Goal: Book appointment/travel/reservation

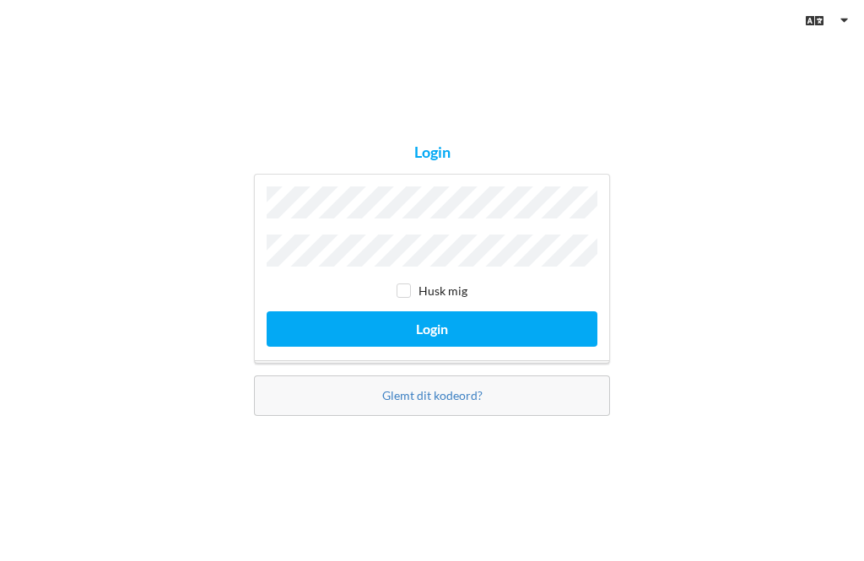
click at [432, 346] on button "Login" at bounding box center [432, 328] width 331 height 35
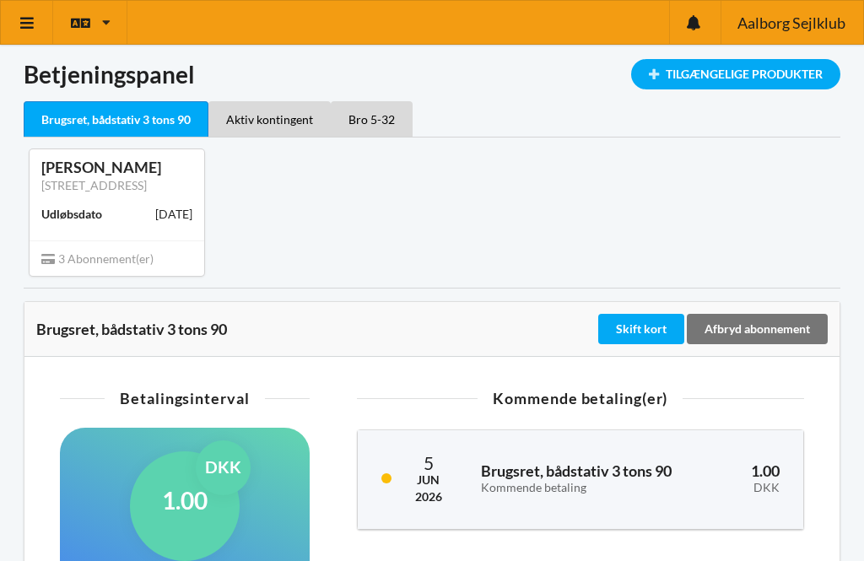
click at [724, 83] on div "Tilgængelige Produkter" at bounding box center [735, 74] width 209 height 30
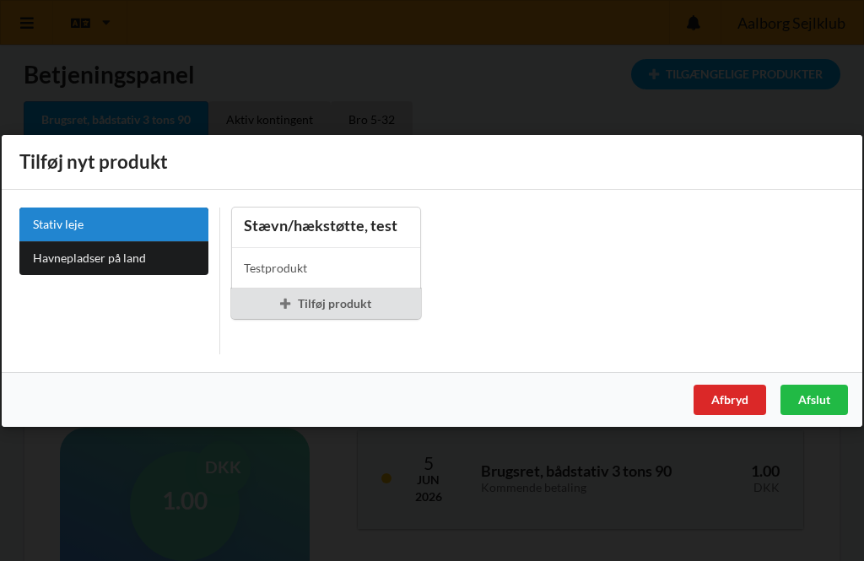
click at [726, 403] on div "Afbryd" at bounding box center [730, 399] width 73 height 30
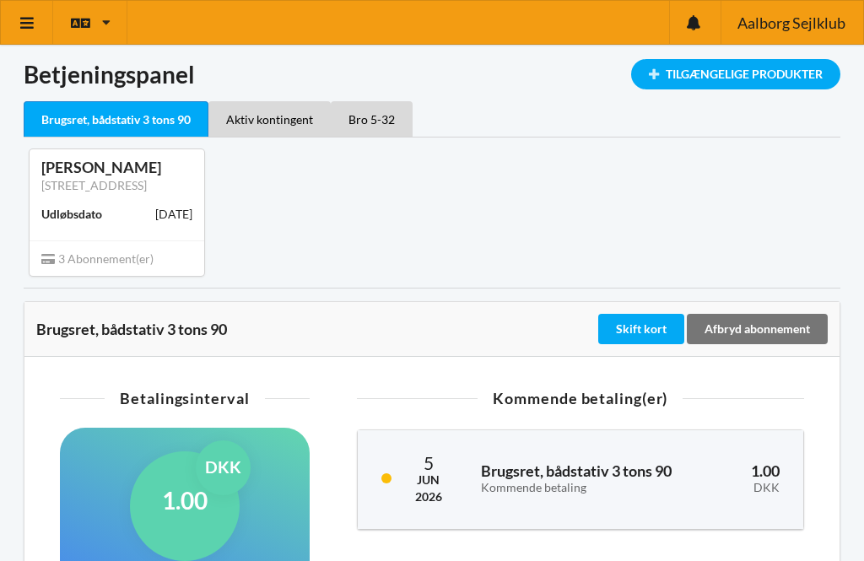
click at [30, 19] on icon at bounding box center [28, 22] width 18 height 15
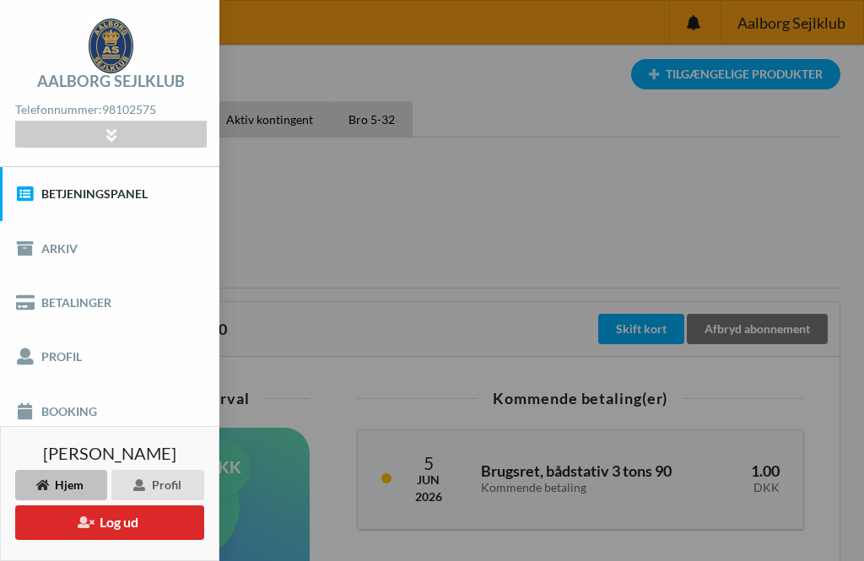
click at [68, 413] on link "Booking" at bounding box center [109, 411] width 219 height 54
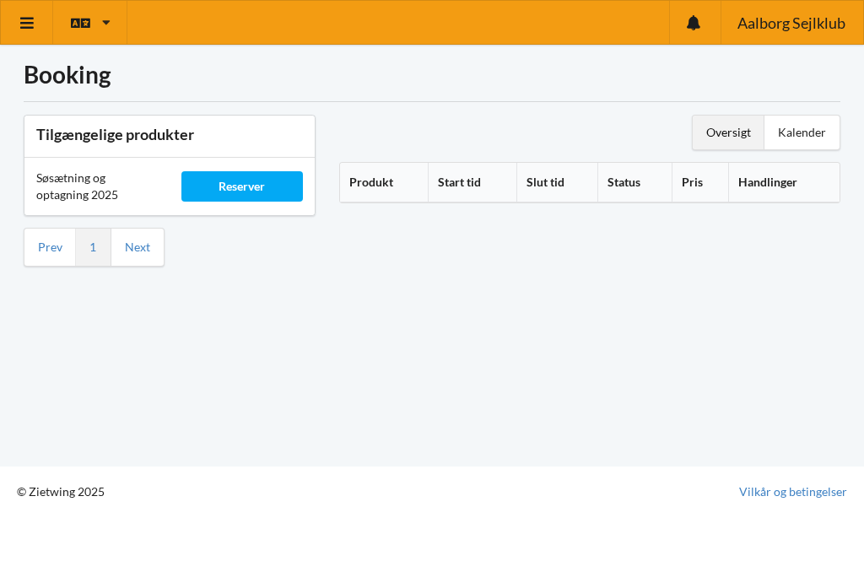
click at [730, 134] on div "Oversigt" at bounding box center [729, 133] width 72 height 34
click at [235, 188] on div "Reserver" at bounding box center [241, 186] width 121 height 30
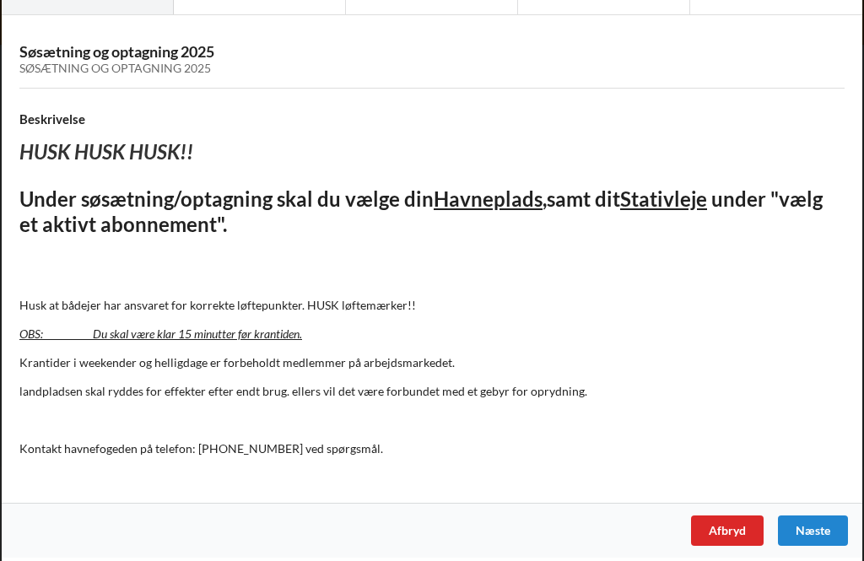
scroll to position [91, 0]
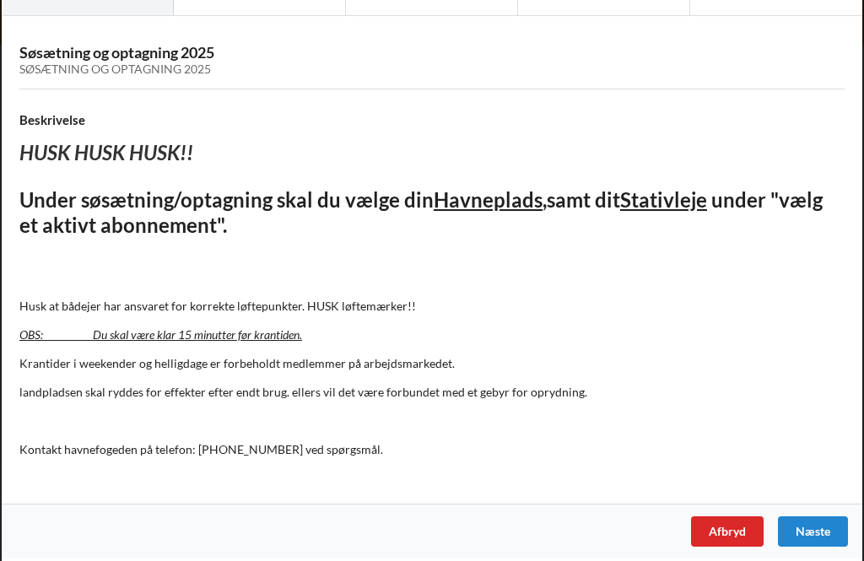
click at [819, 524] on div "Næste" at bounding box center [813, 531] width 70 height 30
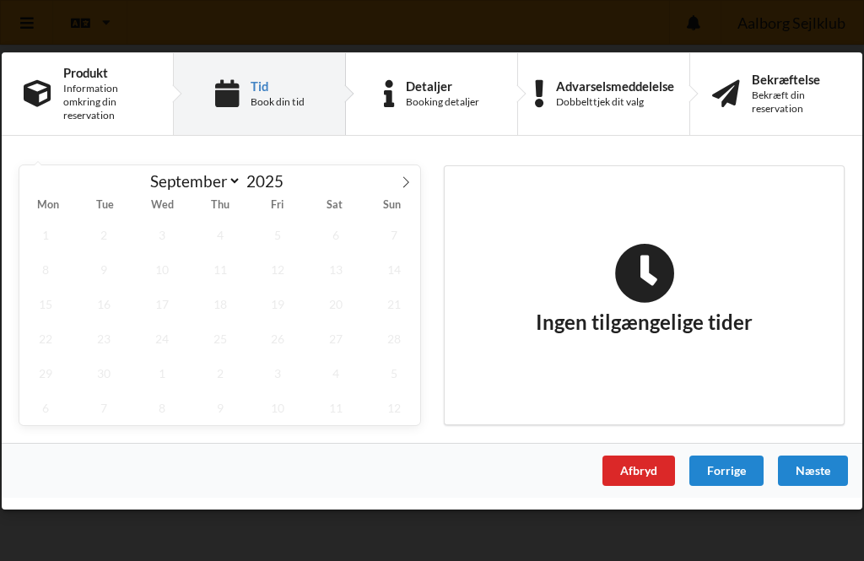
scroll to position [0, 0]
click at [111, 375] on span "30" at bounding box center [104, 372] width 52 height 35
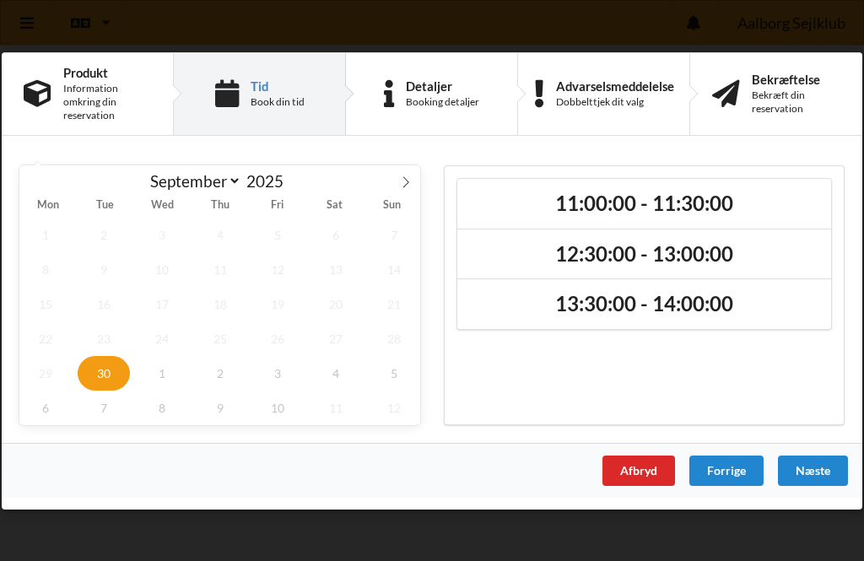
click at [414, 180] on span at bounding box center [405, 179] width 29 height 29
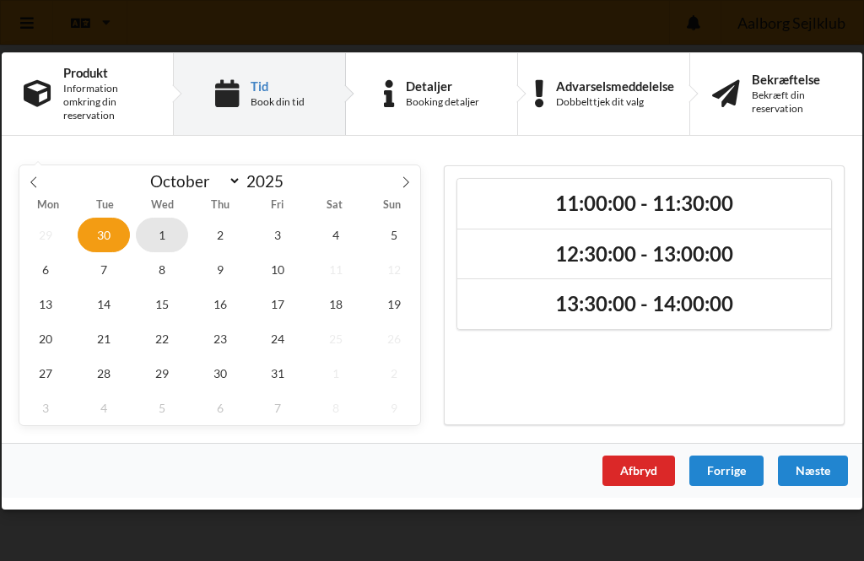
click at [169, 235] on span "1" at bounding box center [162, 234] width 52 height 35
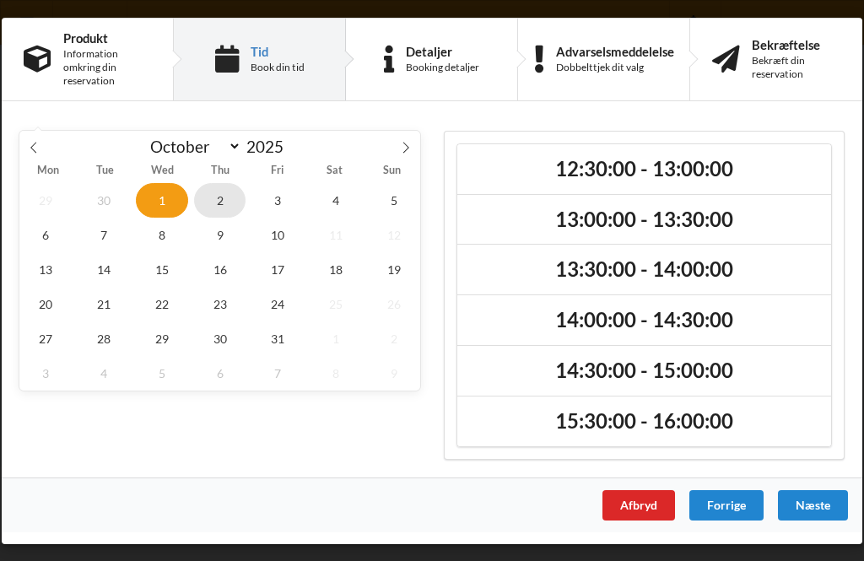
click at [224, 198] on span "2" at bounding box center [220, 199] width 52 height 35
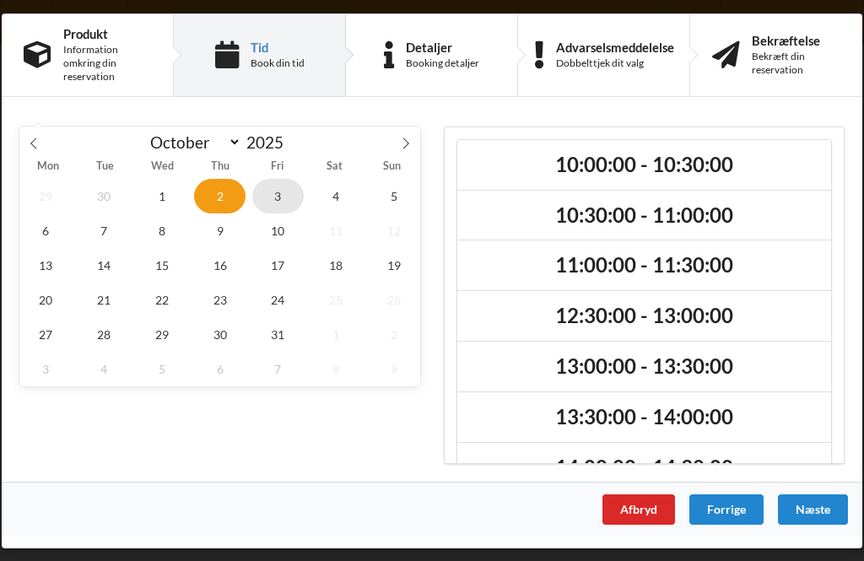
click at [283, 194] on span "3" at bounding box center [278, 195] width 52 height 35
click at [215, 194] on span "2" at bounding box center [220, 195] width 52 height 35
click at [172, 187] on span "1" at bounding box center [162, 195] width 52 height 35
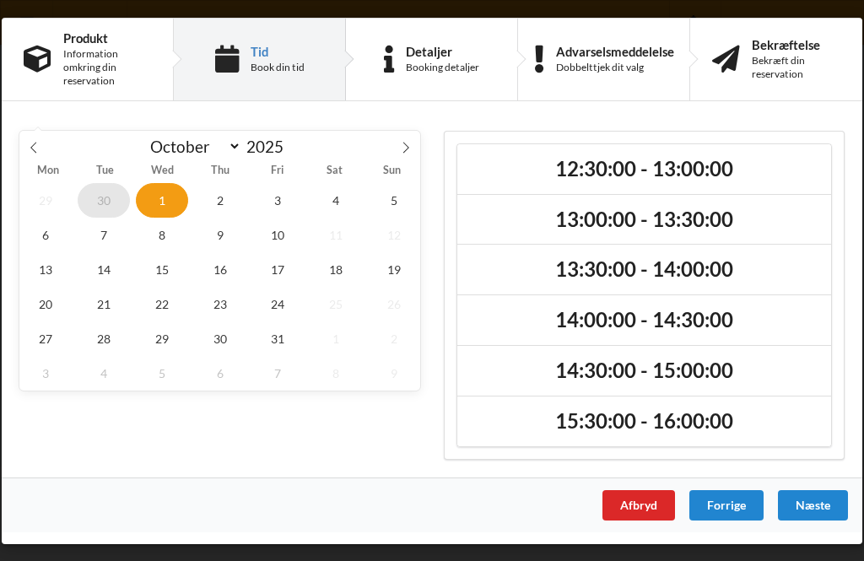
click at [96, 213] on span "30" at bounding box center [104, 199] width 52 height 35
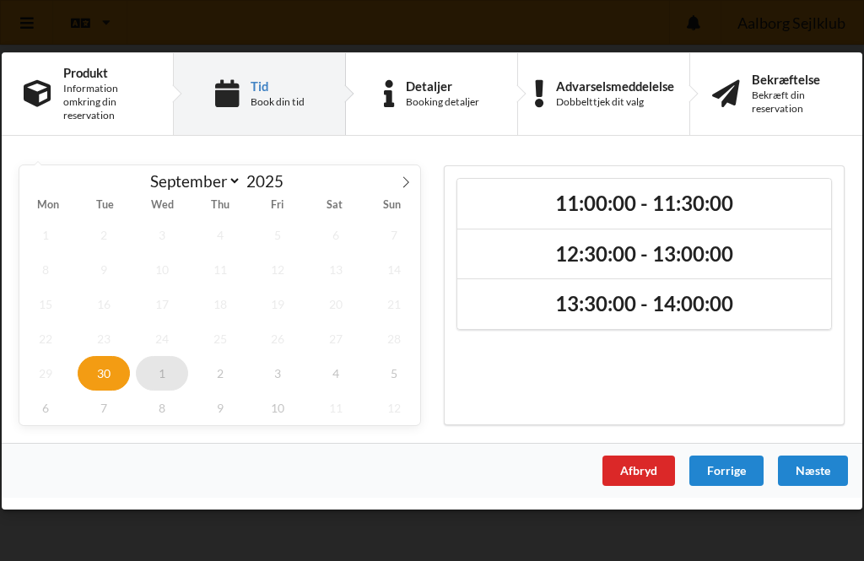
click at [168, 373] on span "1" at bounding box center [162, 372] width 52 height 35
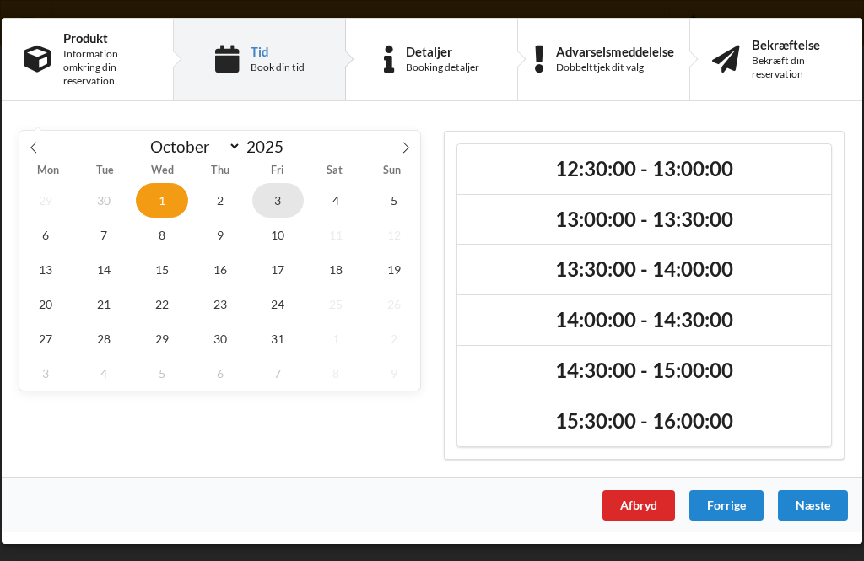
click at [283, 197] on span "3" at bounding box center [278, 199] width 52 height 35
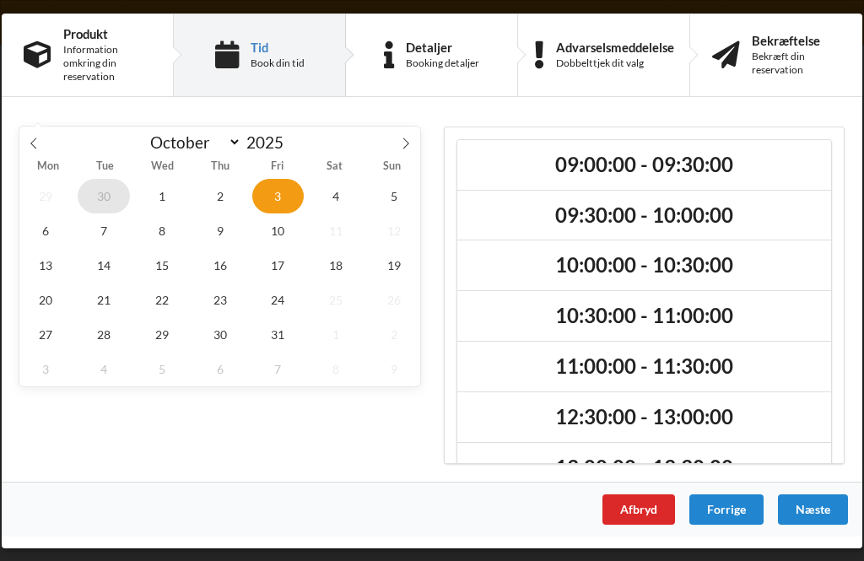
click at [111, 192] on span "30" at bounding box center [104, 195] width 52 height 35
select select "8"
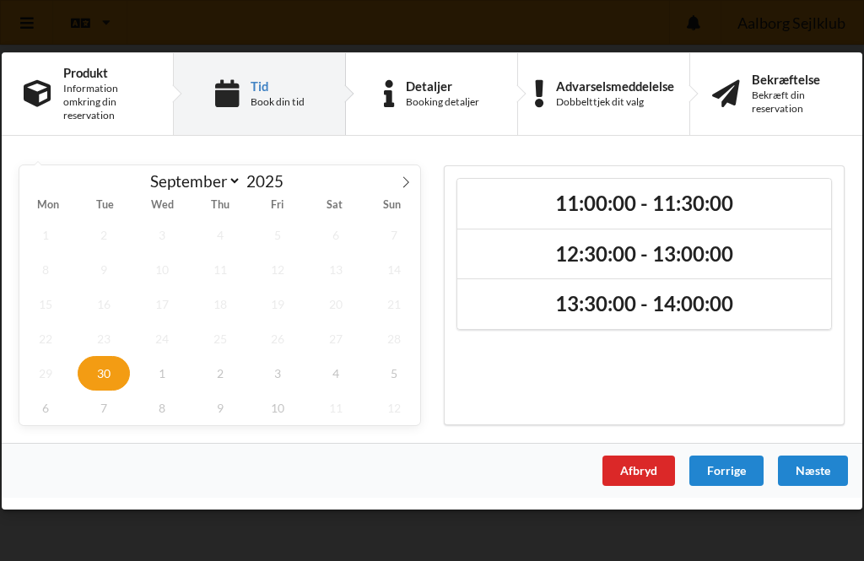
click at [615, 208] on h2 "11:00:00 - 11:30:00" at bounding box center [644, 203] width 350 height 26
click at [818, 469] on div "Næste" at bounding box center [813, 470] width 70 height 30
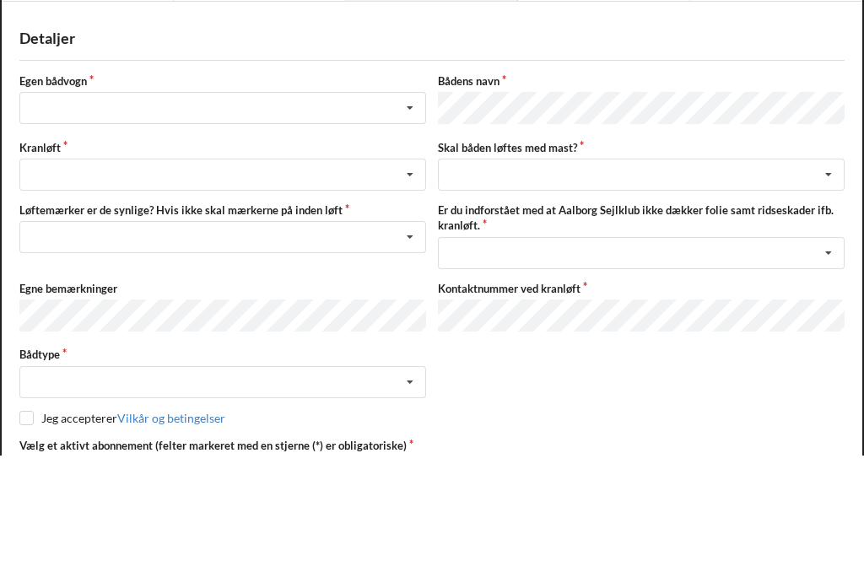
click at [766, 134] on div "Detaljer" at bounding box center [431, 143] width 825 height 19
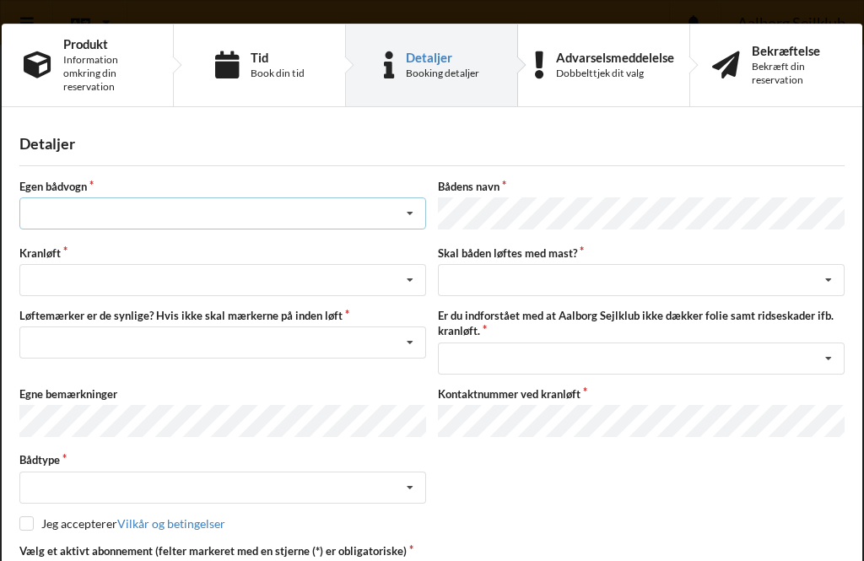
click at [413, 215] on icon at bounding box center [409, 213] width 25 height 31
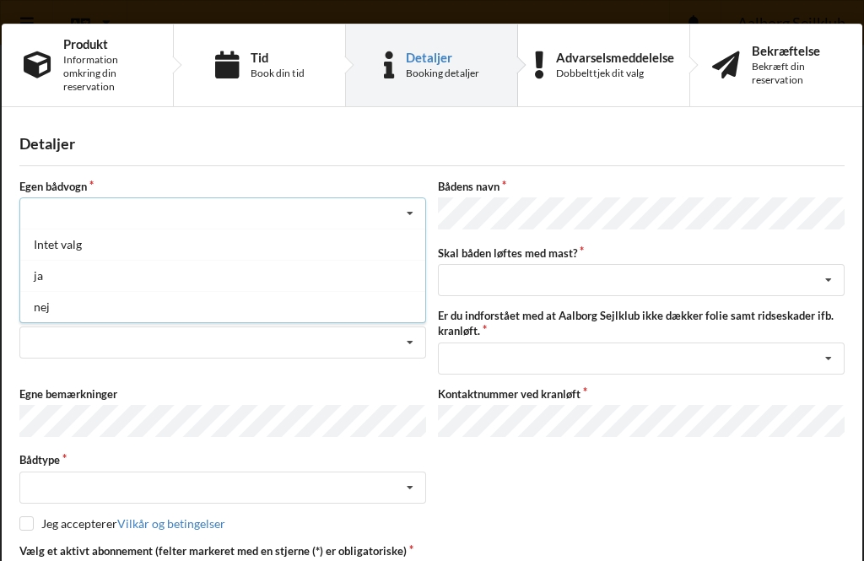
click at [45, 316] on div "nej" at bounding box center [222, 306] width 405 height 31
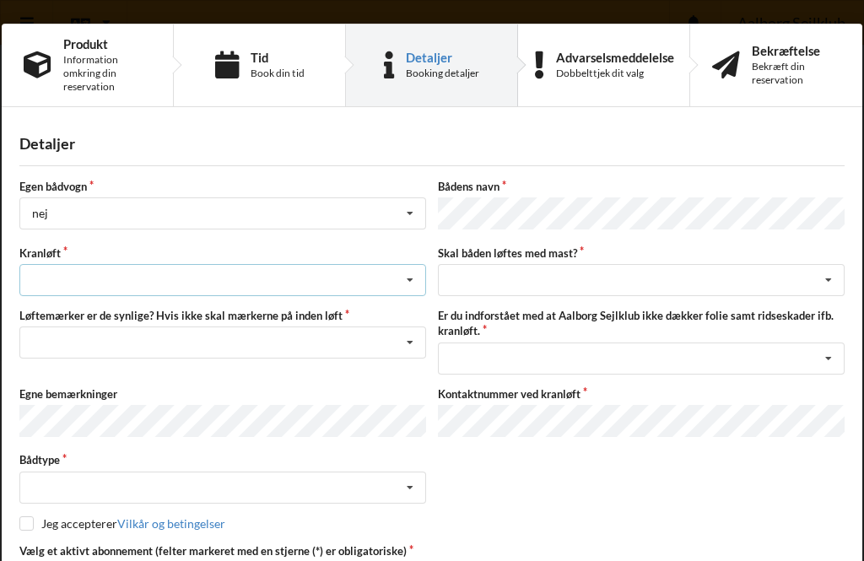
click at [411, 272] on icon at bounding box center [409, 280] width 25 height 31
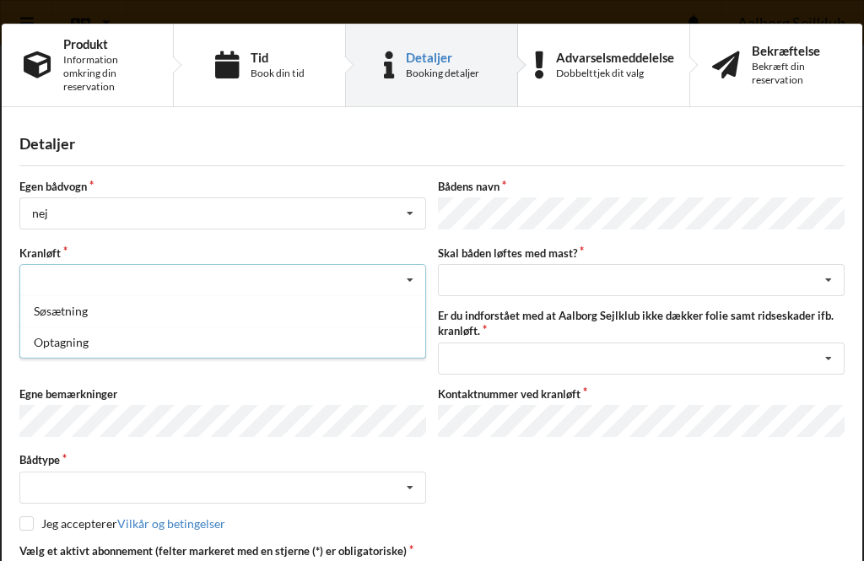
click at [63, 344] on div "Optagning" at bounding box center [222, 342] width 405 height 31
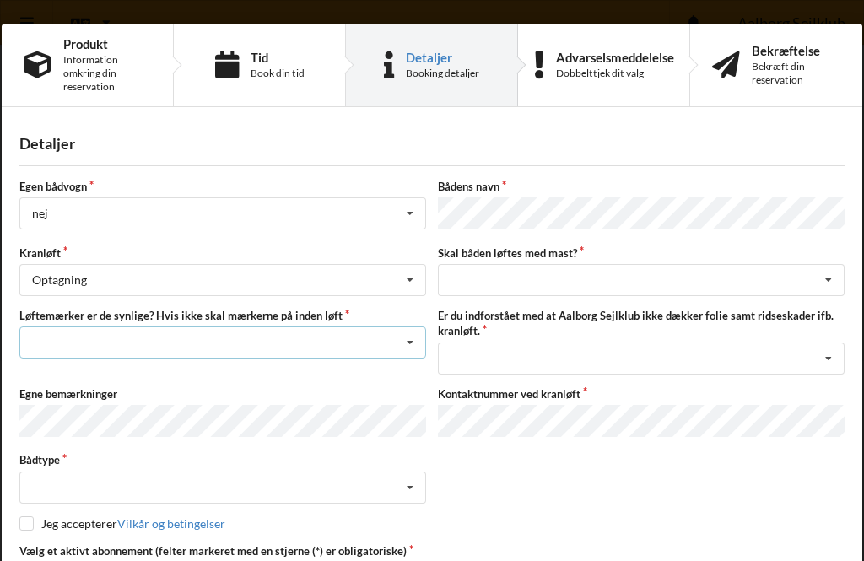
click at [412, 345] on icon at bounding box center [409, 342] width 25 height 31
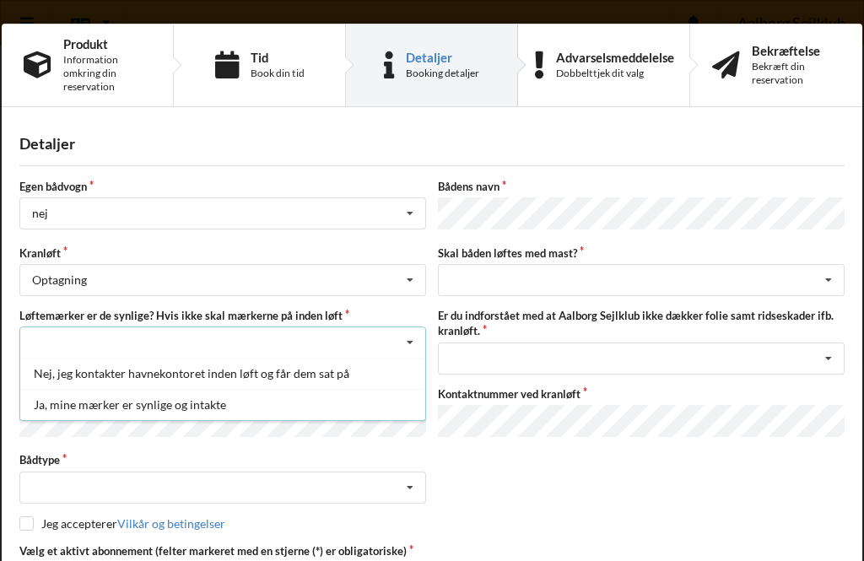
click at [149, 401] on div "Ja, mine mærker er synlige og intakte" at bounding box center [222, 404] width 405 height 31
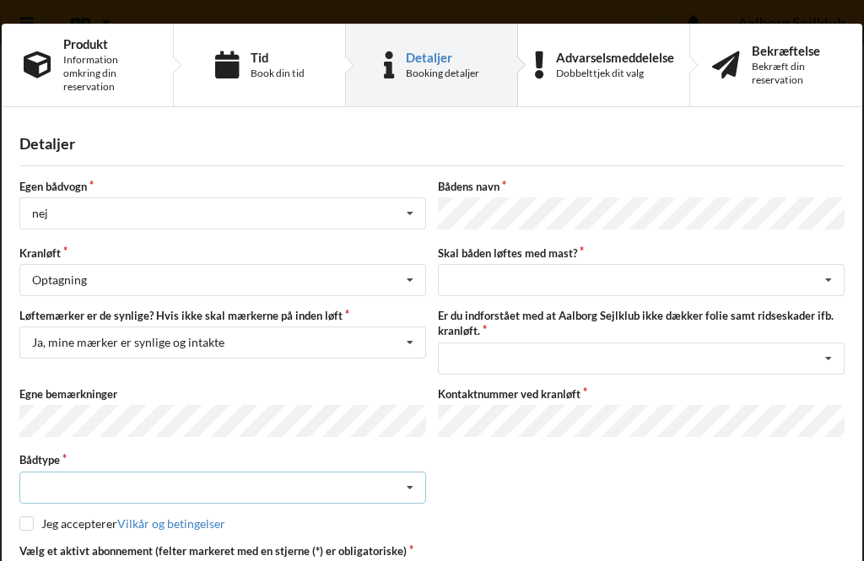
click at [419, 484] on icon at bounding box center [409, 487] width 25 height 31
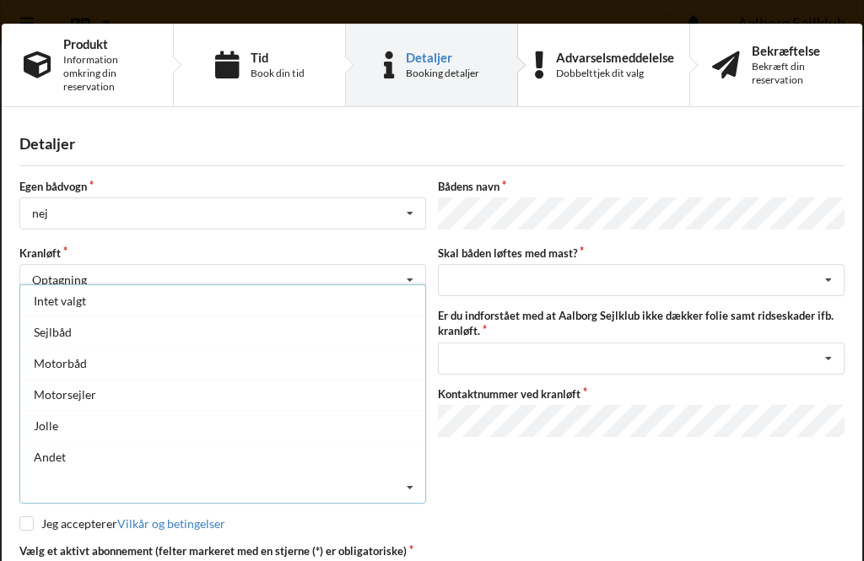
click at [62, 327] on div "Sejlbåd" at bounding box center [222, 331] width 405 height 31
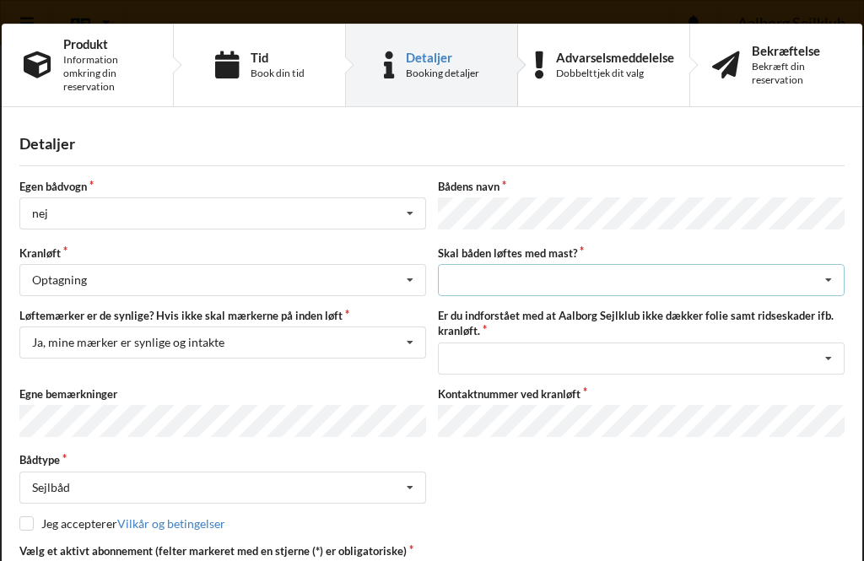
click at [831, 278] on icon at bounding box center [828, 280] width 25 height 31
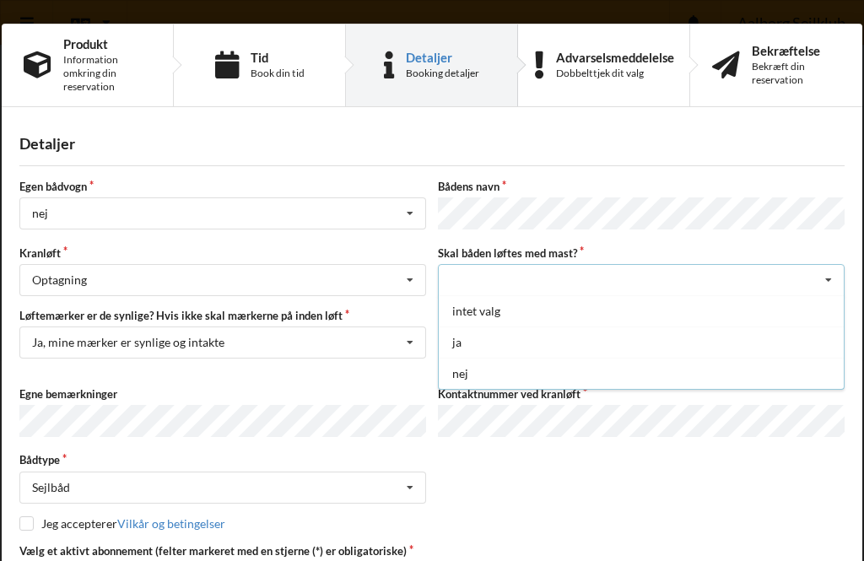
click at [464, 343] on div "ja" at bounding box center [641, 342] width 405 height 31
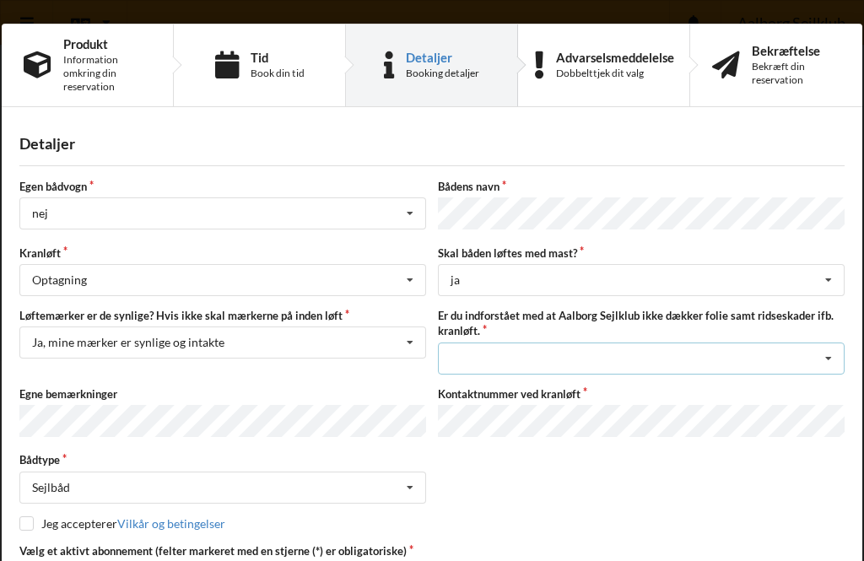
click at [843, 348] on div "Jeg har tæpper med og tager selv ansvaret for eventuelle folie samt ridseskader…" at bounding box center [641, 359] width 407 height 32
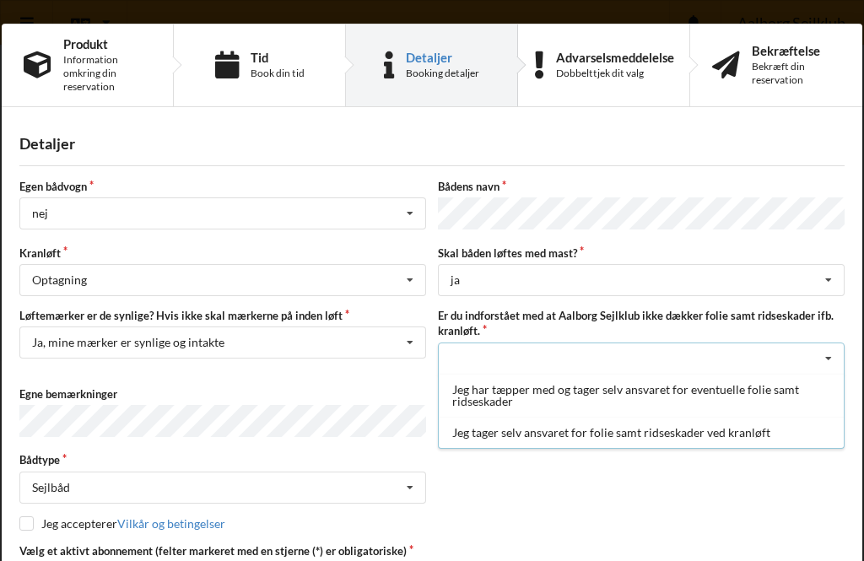
click at [500, 397] on div "Jeg har tæpper med og tager selv ansvaret for eventuelle folie samt ridseskader" at bounding box center [641, 395] width 405 height 43
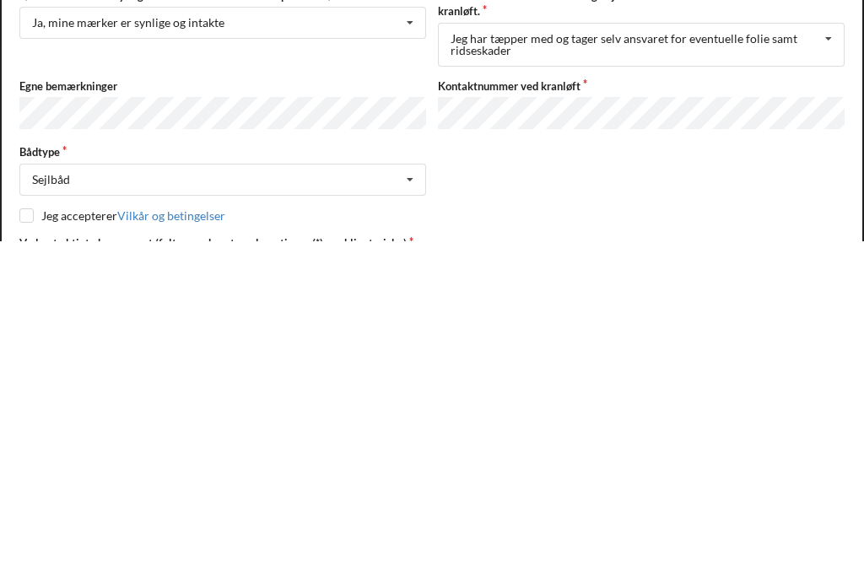
click at [764, 464] on div "Bådtype Sejlbåd Intet valgt Sejlbåd Motorbåd Motorsejler Jolle Andet" at bounding box center [431, 489] width 837 height 51
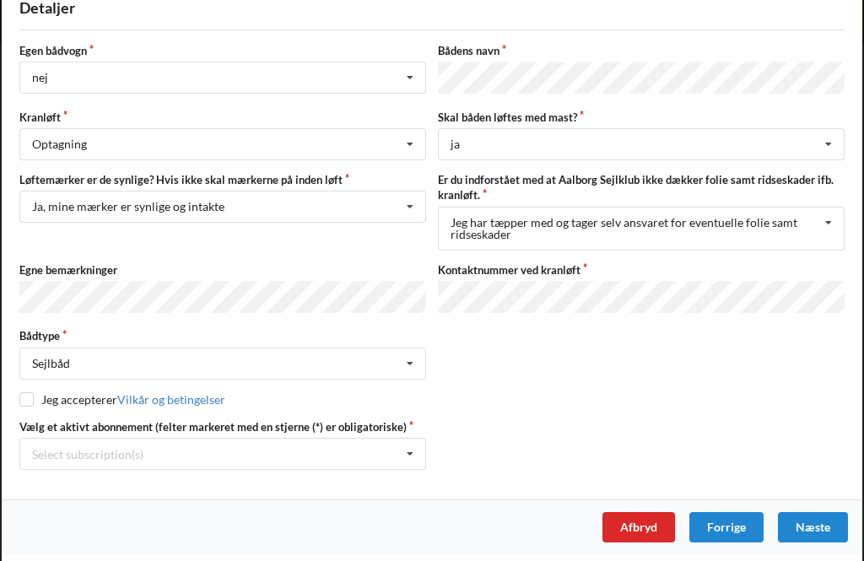
scroll to position [135, 0]
click at [30, 398] on input "checkbox" at bounding box center [26, 400] width 14 height 14
checkbox input "true"
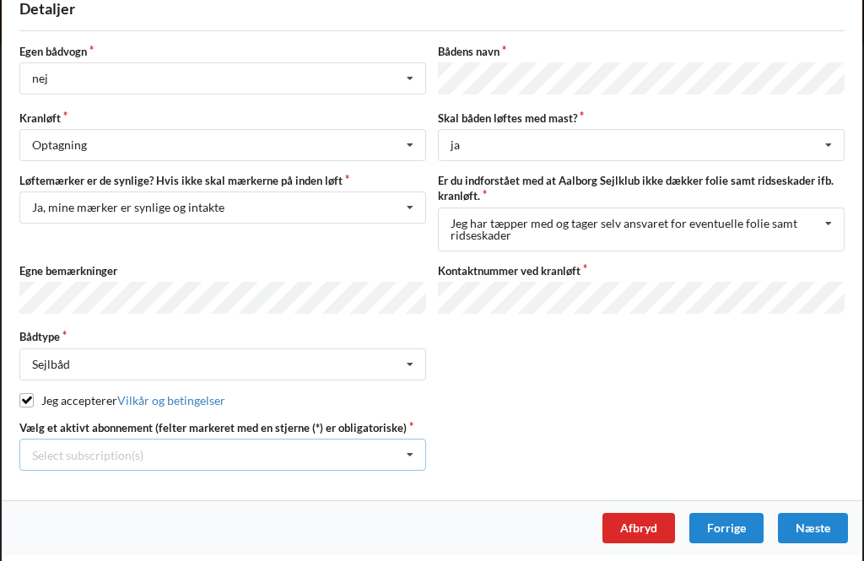
click at [418, 451] on icon at bounding box center [409, 455] width 25 height 31
click at [138, 483] on div "* Brugsret, bådstativ 3 tons 90" at bounding box center [222, 485] width 405 height 31
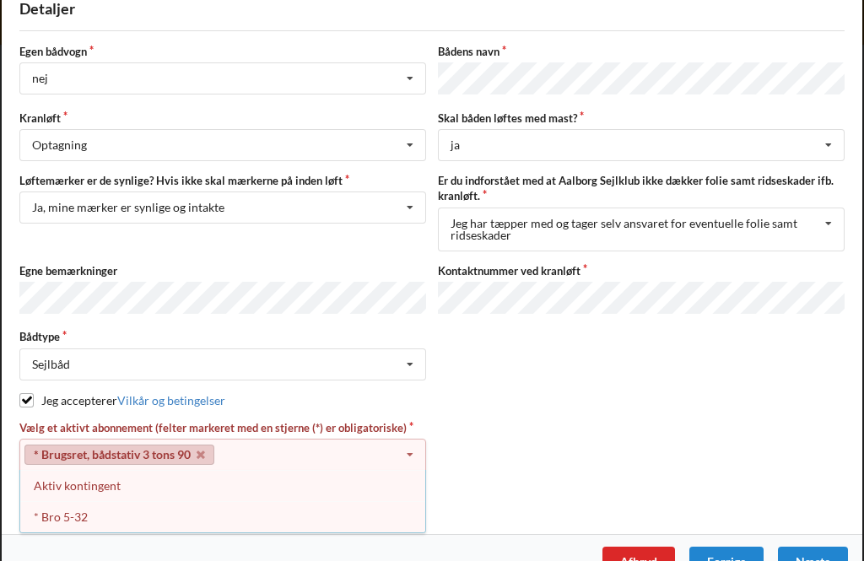
click at [476, 409] on div "Egen bådvogn nej Intet valg ja nej Bådens navn Kranløft Optagning Søsætning Opt…" at bounding box center [431, 274] width 825 height 460
click at [373, 480] on div "Aktiv kontingent" at bounding box center [222, 485] width 405 height 31
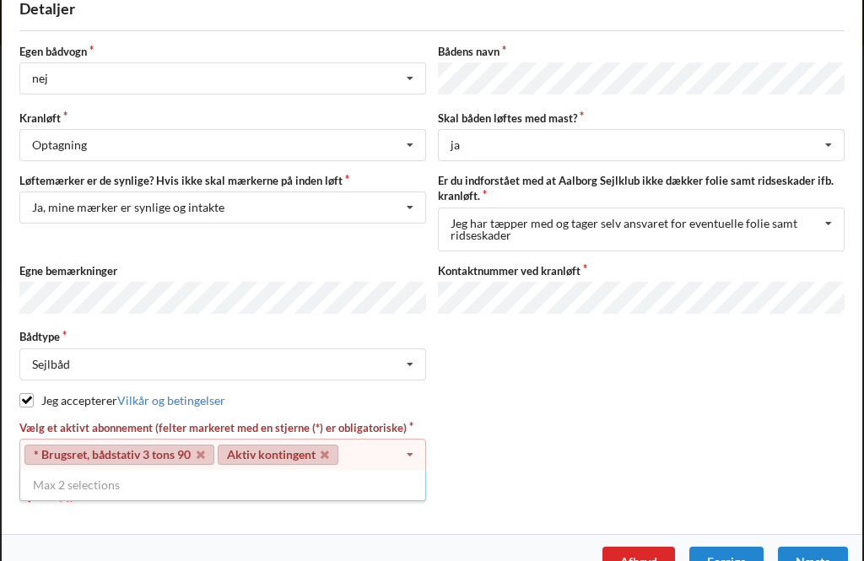
click at [303, 455] on link "Aktiv kontingent" at bounding box center [278, 455] width 121 height 20
click at [167, 472] on div "Max 2 selections" at bounding box center [222, 485] width 407 height 30
click at [413, 448] on icon at bounding box center [409, 455] width 25 height 31
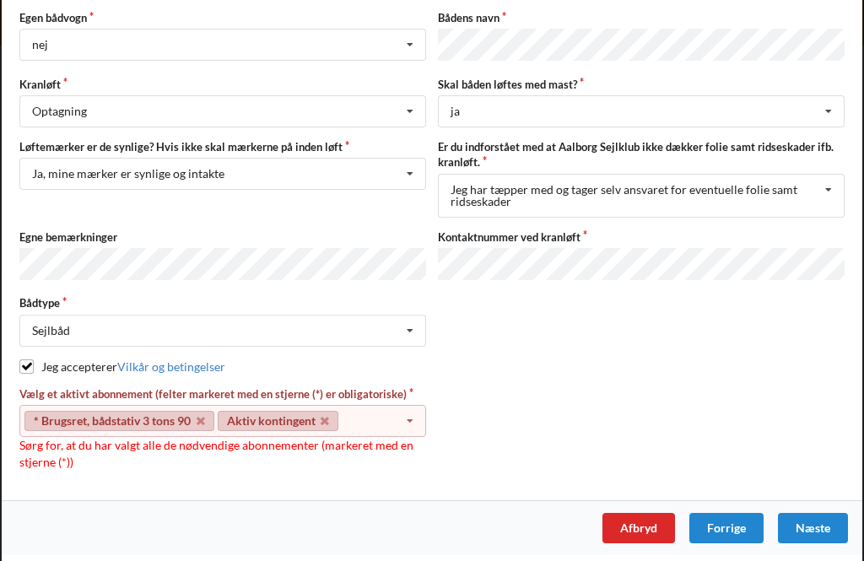
scroll to position [167, 0]
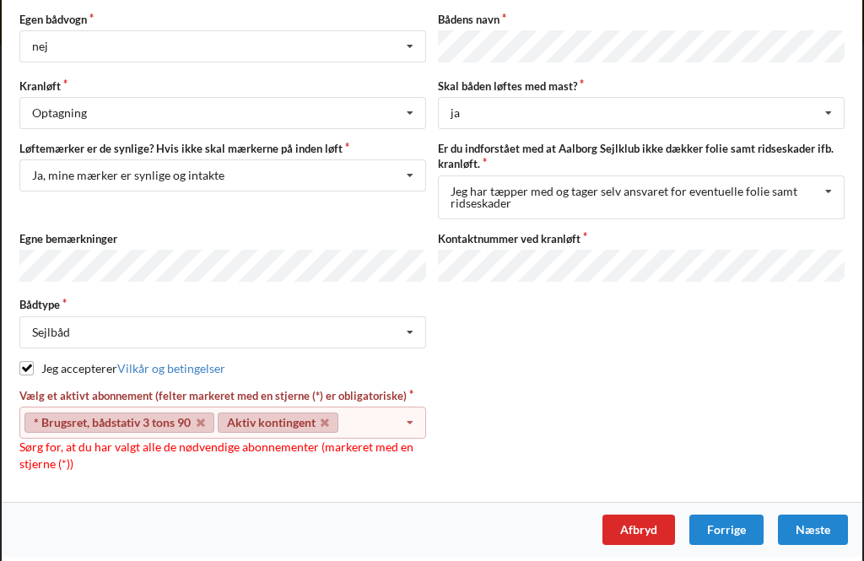
click at [121, 463] on div "Vælg et aktivt abonnement (felter markeret med en stjerne (*) er obligatoriske)…" at bounding box center [222, 430] width 418 height 84
click at [124, 465] on div "Vælg et aktivt abonnement (felter markeret med en stjerne (*) er obligatoriske)…" at bounding box center [222, 430] width 418 height 84
click at [164, 424] on link "* Brugsret, bådstativ 3 tons 90" at bounding box center [119, 423] width 190 height 20
click at [276, 433] on div "* Brugsret, bådstativ 3 tons 90 Aktiv kontingent Select subscription(s) * Brugs…" at bounding box center [222, 423] width 407 height 32
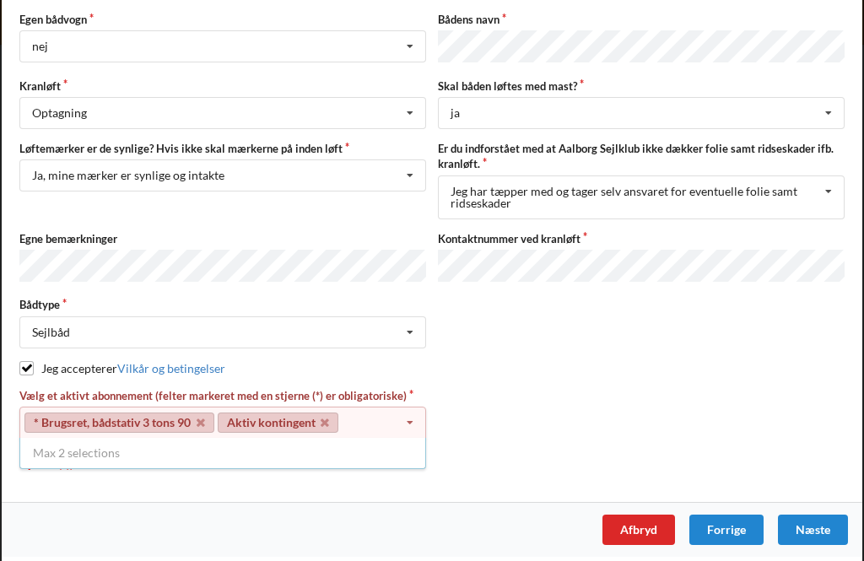
click at [204, 472] on div "Detaljer Egen bådvogn nej Intet valg ja nej Bådens navn Kranløft Optagning Søsæ…" at bounding box center [432, 227] width 861 height 550
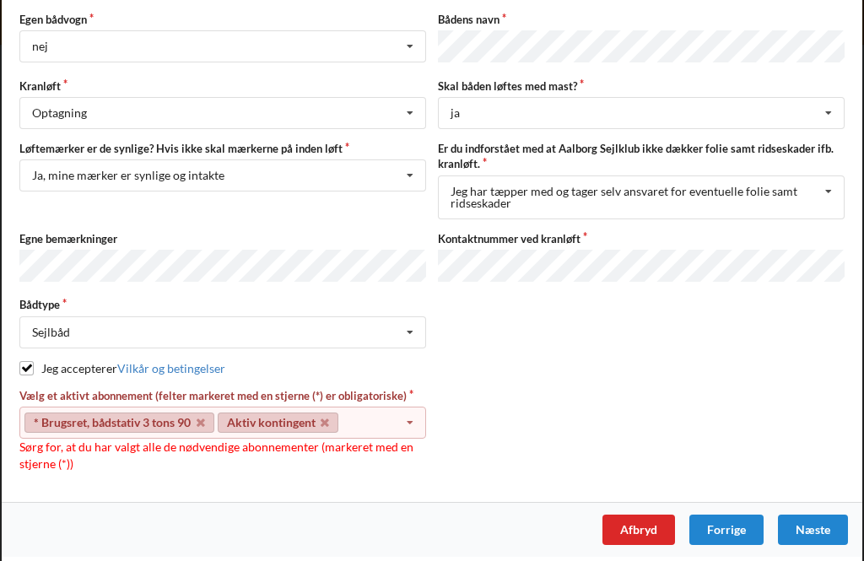
click at [187, 462] on div "Vælg et aktivt abonnement (felter markeret med en stjerne (*) er obligatoriske)…" at bounding box center [222, 430] width 418 height 84
click at [186, 457] on div "Vælg et aktivt abonnement (felter markeret med en stjerne (*) er obligatoriske)…" at bounding box center [222, 430] width 418 height 84
click at [204, 455] on div "Vælg et aktivt abonnement (felter markeret med en stjerne (*) er obligatoriske)…" at bounding box center [222, 430] width 418 height 84
click at [80, 488] on div "Detaljer Egen bådvogn nej Intet valg ja nej Bådens navn Kranløft Optagning Søsæ…" at bounding box center [432, 227] width 861 height 550
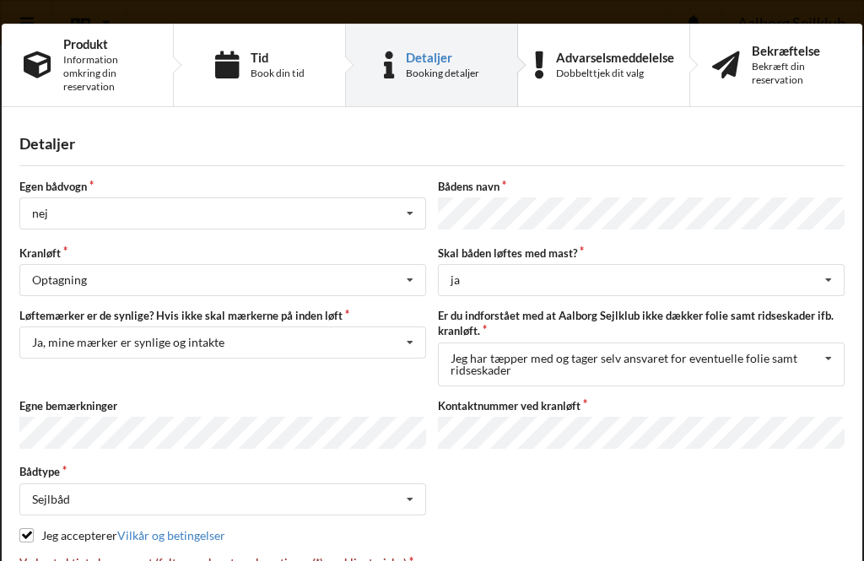
scroll to position [0, 0]
click at [415, 213] on icon at bounding box center [409, 213] width 25 height 31
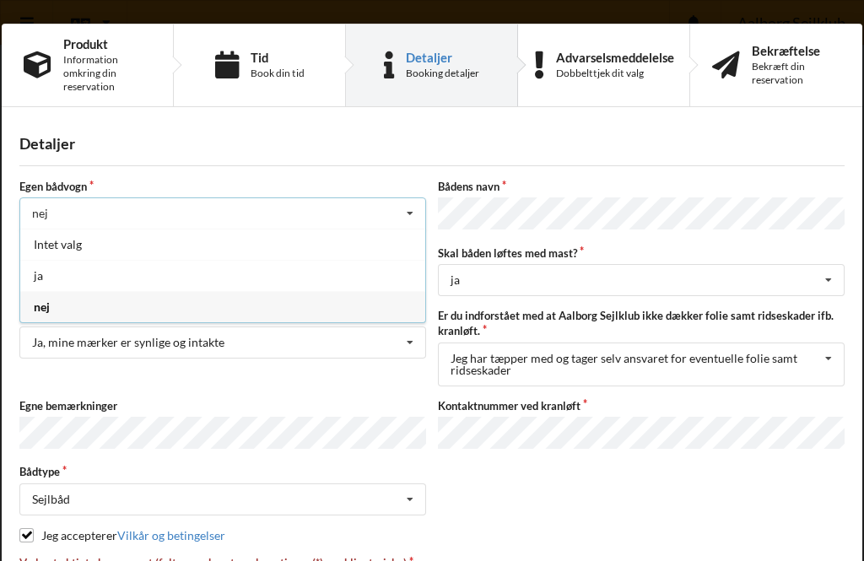
click at [322, 314] on div "nej" at bounding box center [222, 306] width 405 height 31
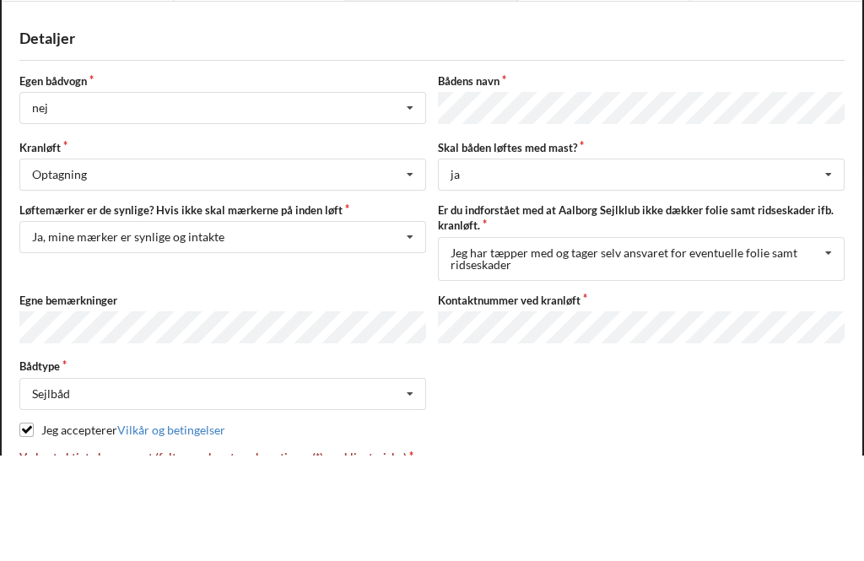
click at [747, 119] on div "Detaljer Egen bådvogn nej Intet valg ja nej Bådens navn Kranløft Optagning Søsæ…" at bounding box center [432, 394] width 861 height 550
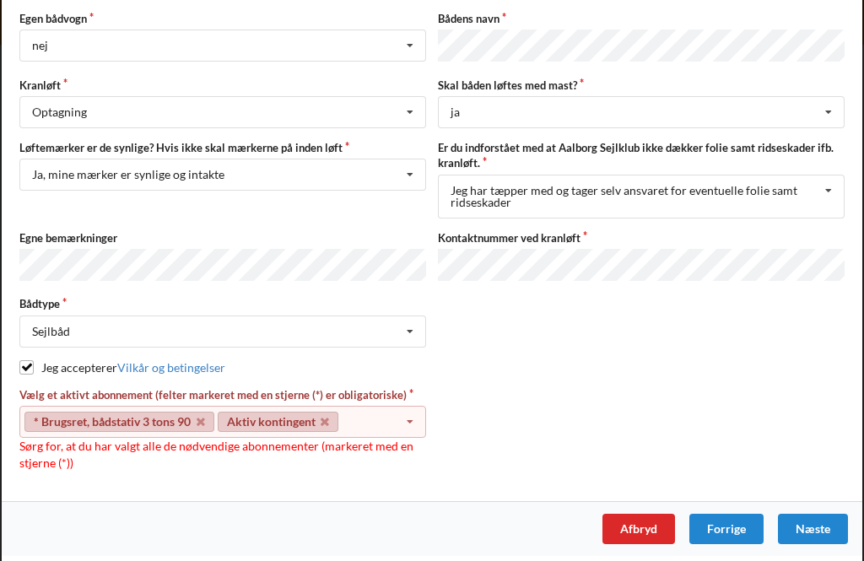
scroll to position [167, 0]
click at [819, 531] on div "Næste" at bounding box center [813, 530] width 70 height 30
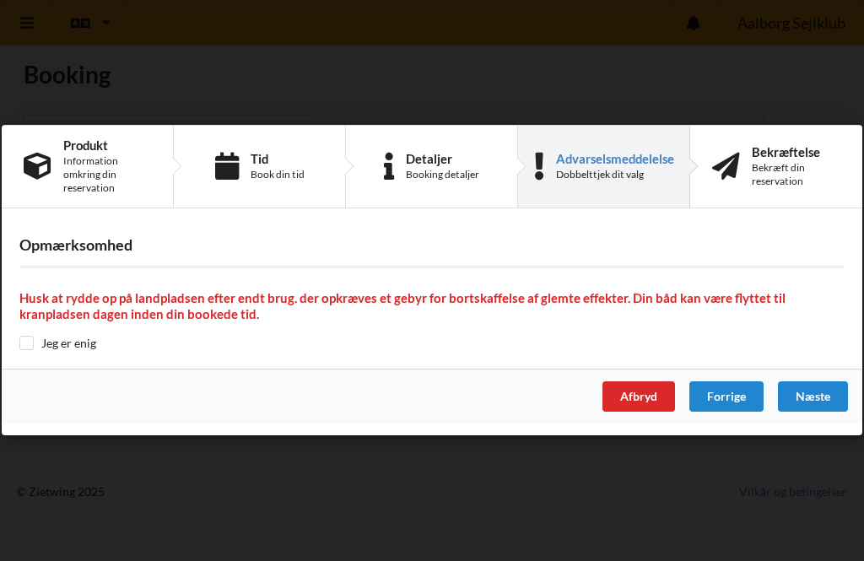
click at [728, 398] on div "Forrige" at bounding box center [726, 397] width 74 height 30
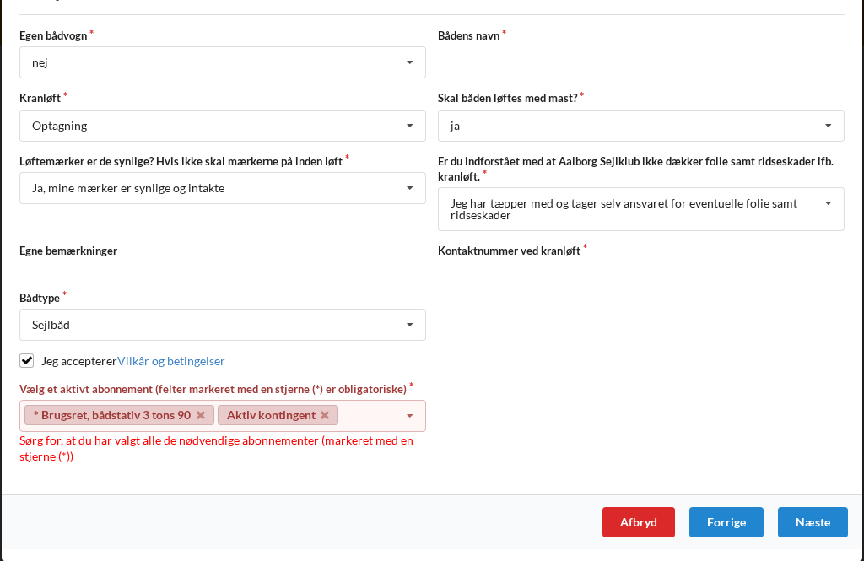
scroll to position [155, 0]
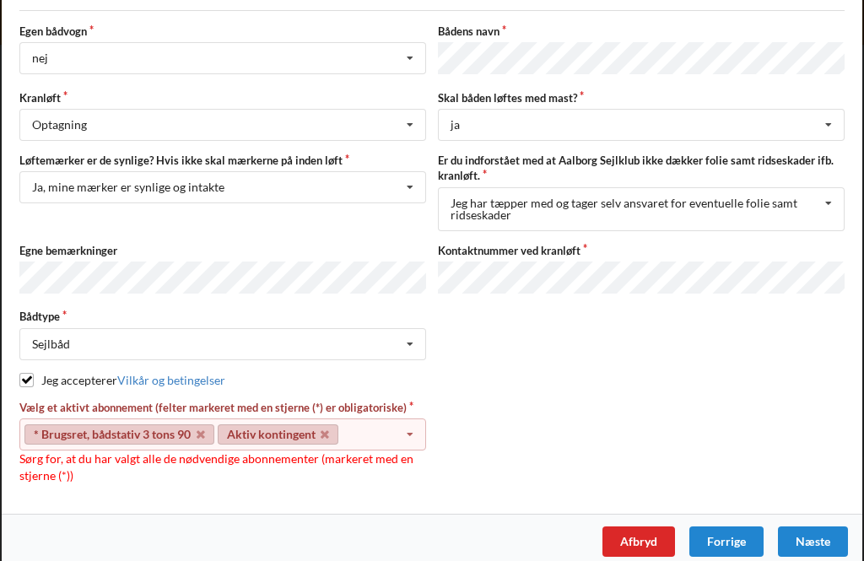
click at [420, 436] on icon at bounding box center [409, 434] width 25 height 31
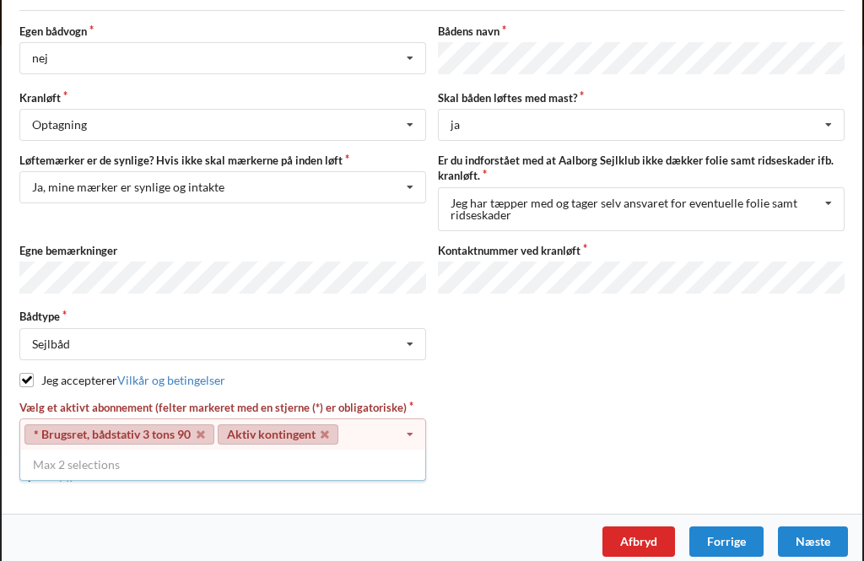
click at [80, 475] on div "* Brugsret, bådstativ 3 tons 90 Aktiv kontingent * Bro 5-32 Max 2 selections" at bounding box center [222, 465] width 407 height 31
click at [112, 438] on link "* Brugsret, bådstativ 3 tons 90" at bounding box center [119, 434] width 190 height 20
click at [248, 436] on link "Aktiv kontingent" at bounding box center [278, 434] width 121 height 20
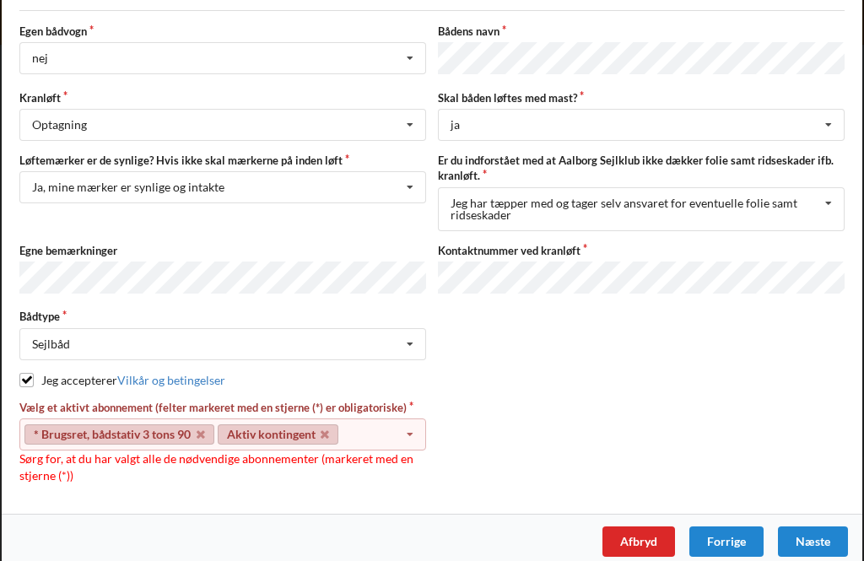
click at [818, 530] on div "Næste" at bounding box center [813, 541] width 70 height 30
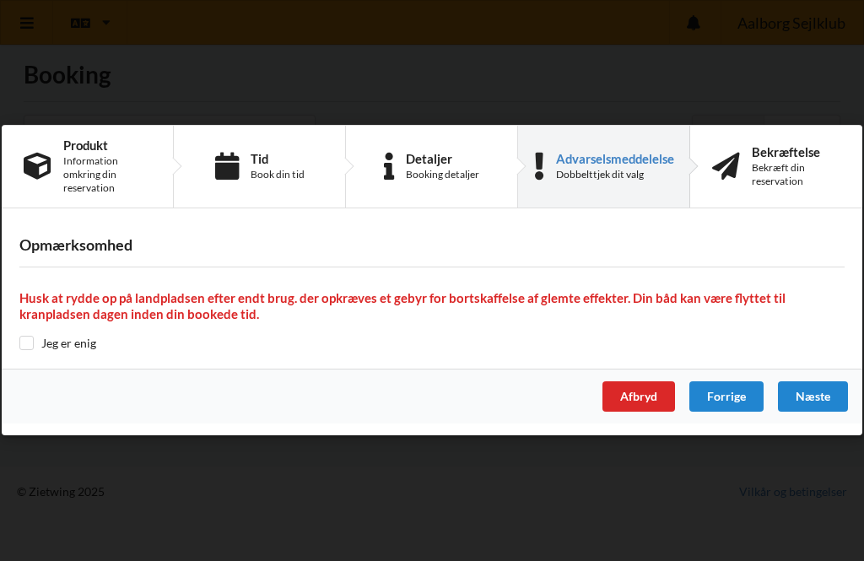
click at [30, 337] on input "checkbox" at bounding box center [26, 343] width 14 height 14
checkbox input "true"
click at [812, 407] on div "Næste" at bounding box center [813, 397] width 70 height 30
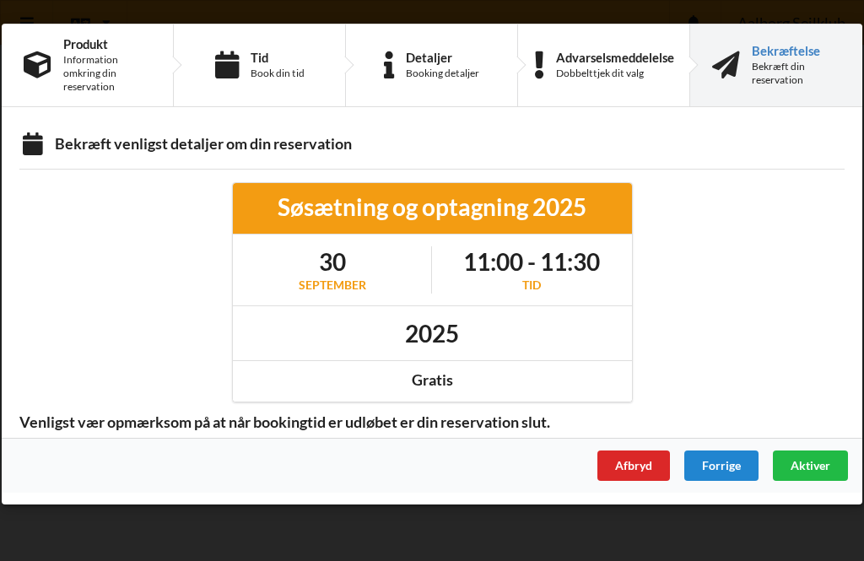
scroll to position [0, 0]
click at [645, 462] on div "Afbryd" at bounding box center [633, 466] width 73 height 30
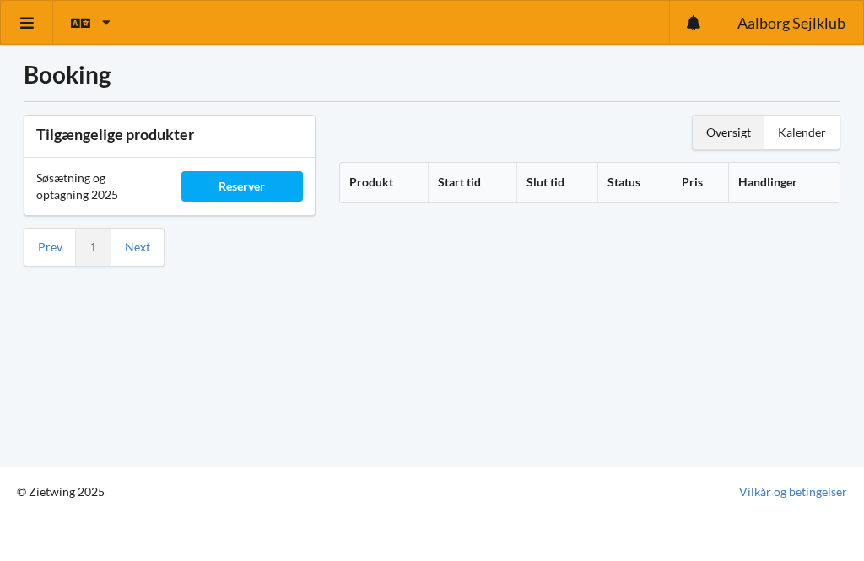
click at [245, 176] on div "Reserver" at bounding box center [241, 186] width 121 height 30
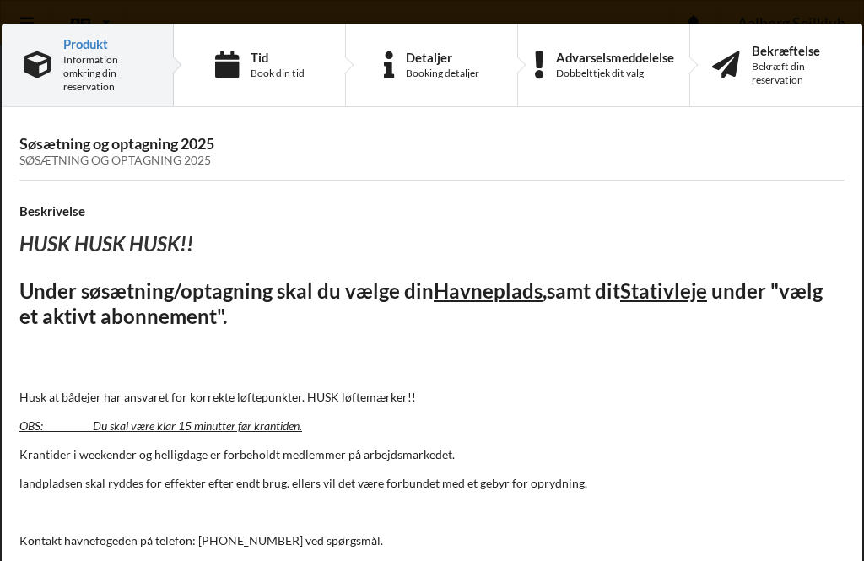
click at [262, 57] on div "Tid" at bounding box center [278, 57] width 54 height 13
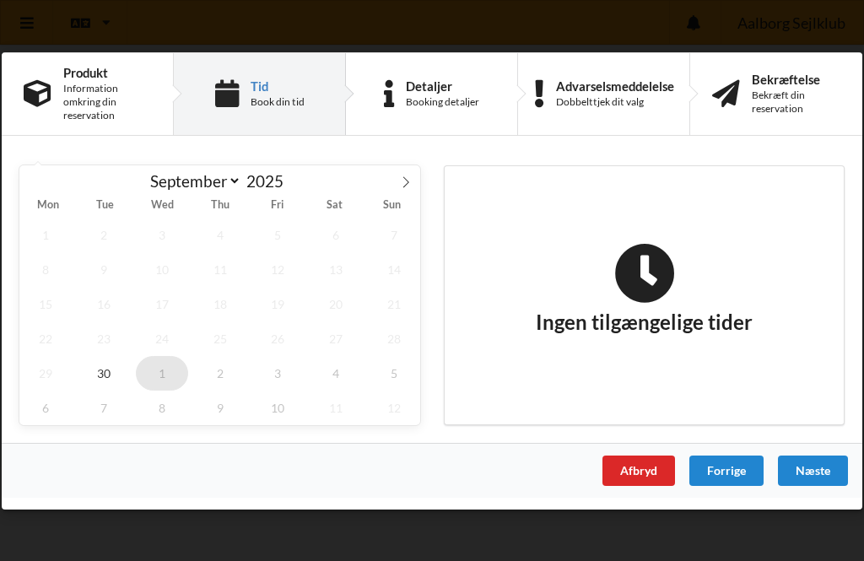
click at [175, 371] on span "1" at bounding box center [162, 372] width 52 height 35
select select "9"
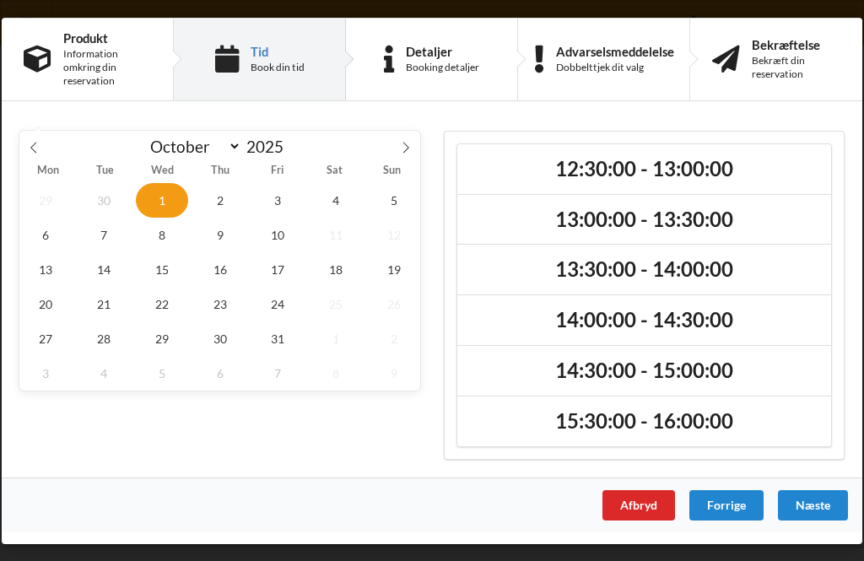
click at [586, 177] on h2 "12:30:00 - 13:00:00" at bounding box center [644, 168] width 350 height 26
click at [823, 495] on div "Næste" at bounding box center [813, 504] width 70 height 30
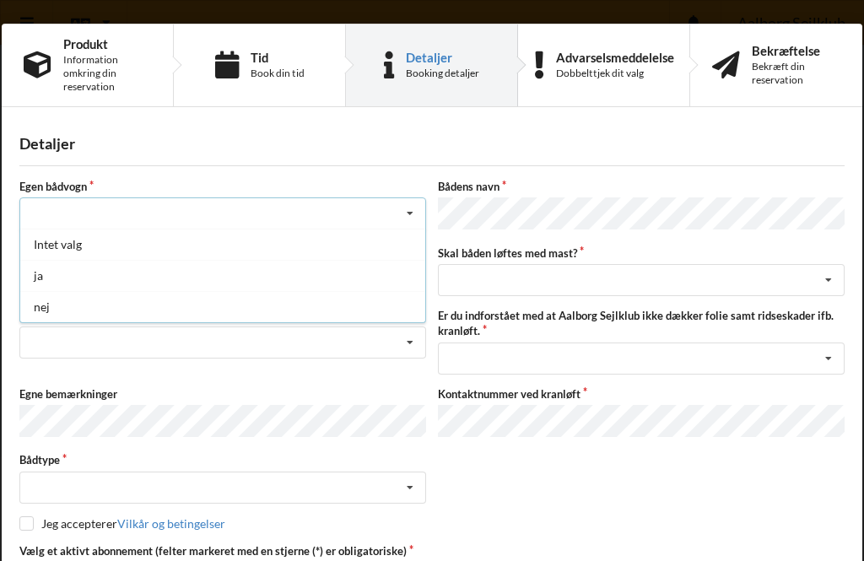
click at [53, 300] on div "nej" at bounding box center [222, 306] width 405 height 31
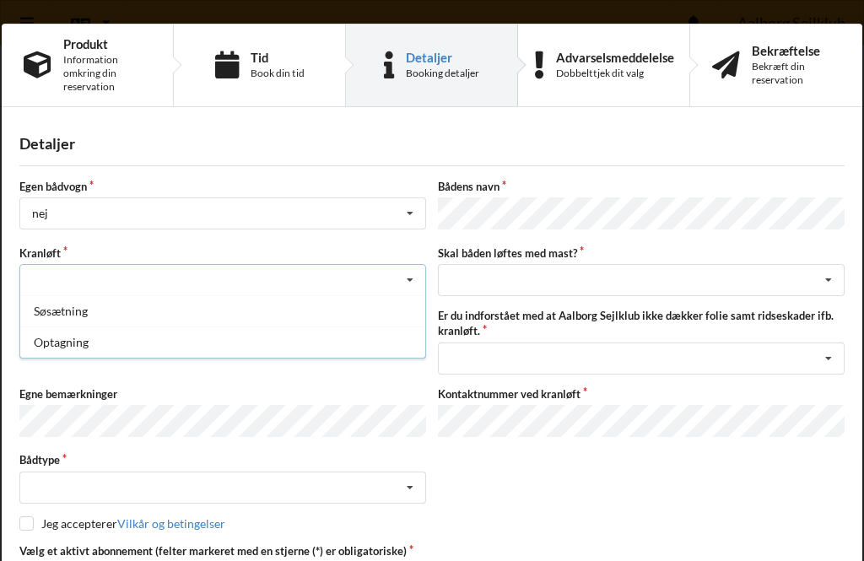
click at [62, 343] on div "Optagning" at bounding box center [222, 342] width 405 height 31
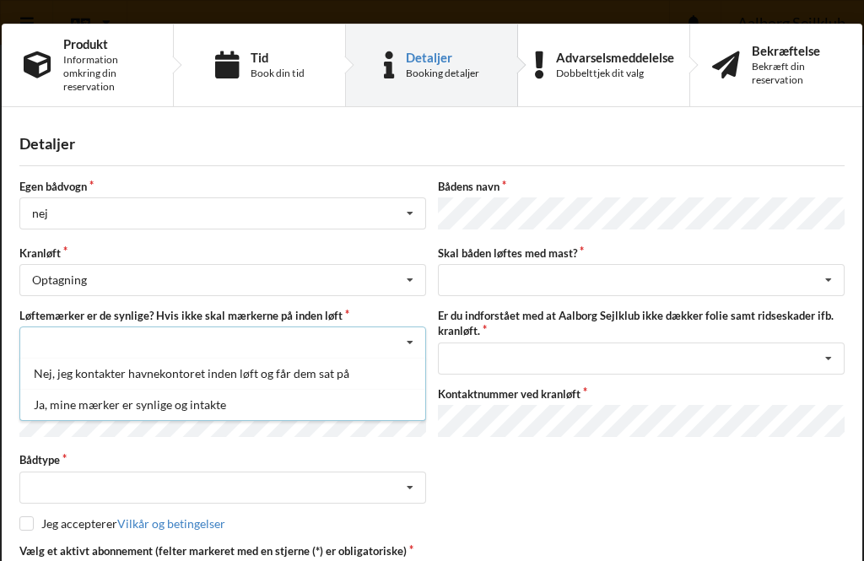
click at [161, 412] on div "Ja, mine mærker er synlige og intakte" at bounding box center [222, 404] width 405 height 31
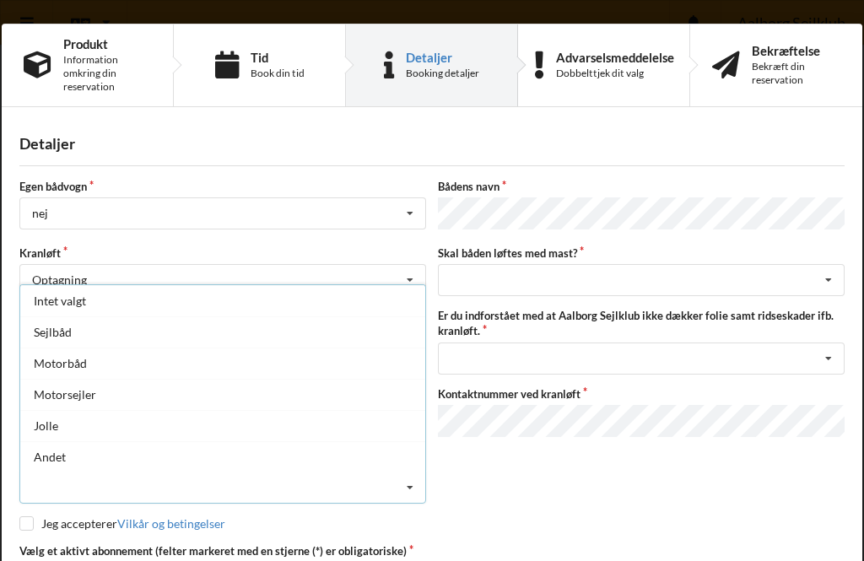
click at [54, 324] on div "Sejlbåd" at bounding box center [222, 331] width 405 height 31
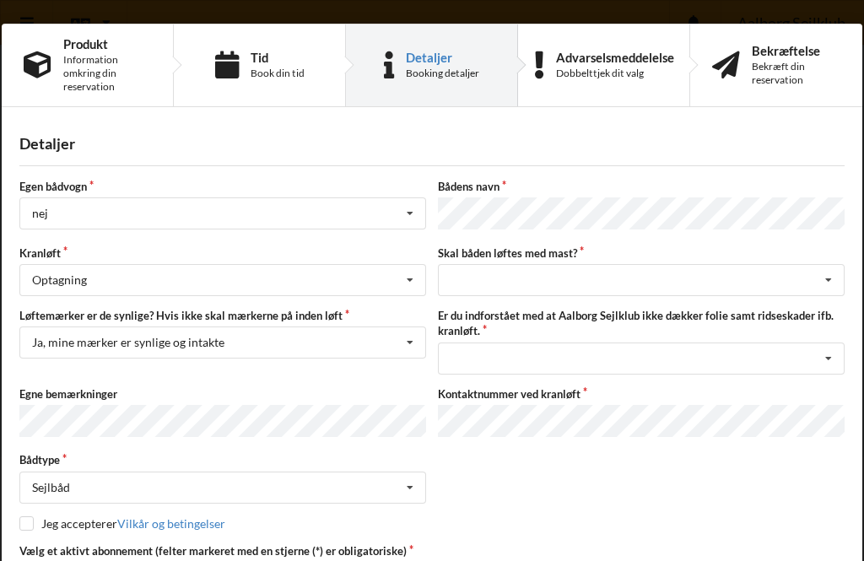
click at [32, 527] on input "checkbox" at bounding box center [26, 523] width 14 height 14
checkbox input "true"
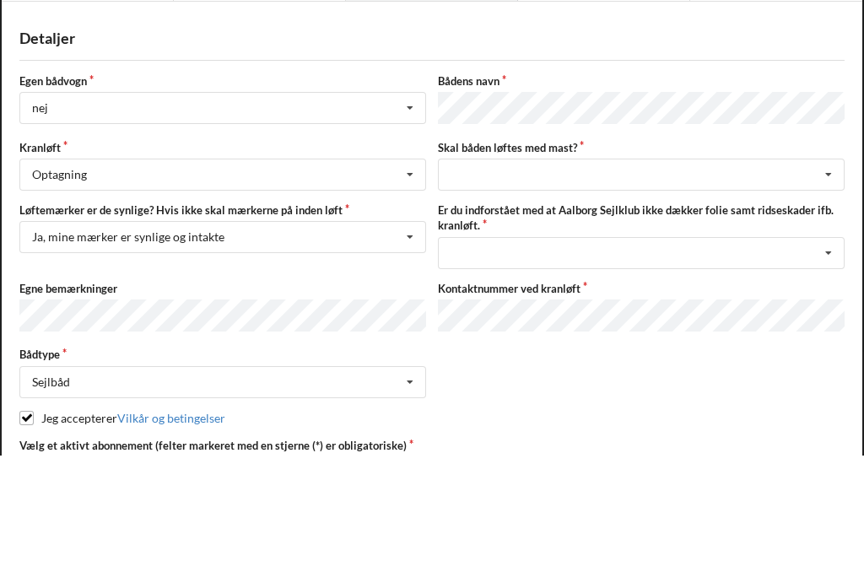
click at [816, 134] on div "Detaljer" at bounding box center [431, 143] width 825 height 19
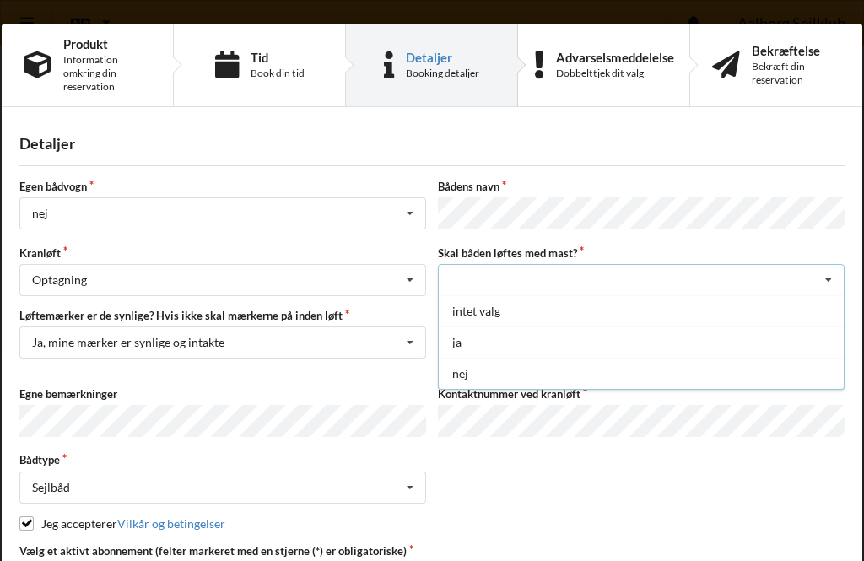
click at [459, 337] on div "ja" at bounding box center [641, 342] width 405 height 31
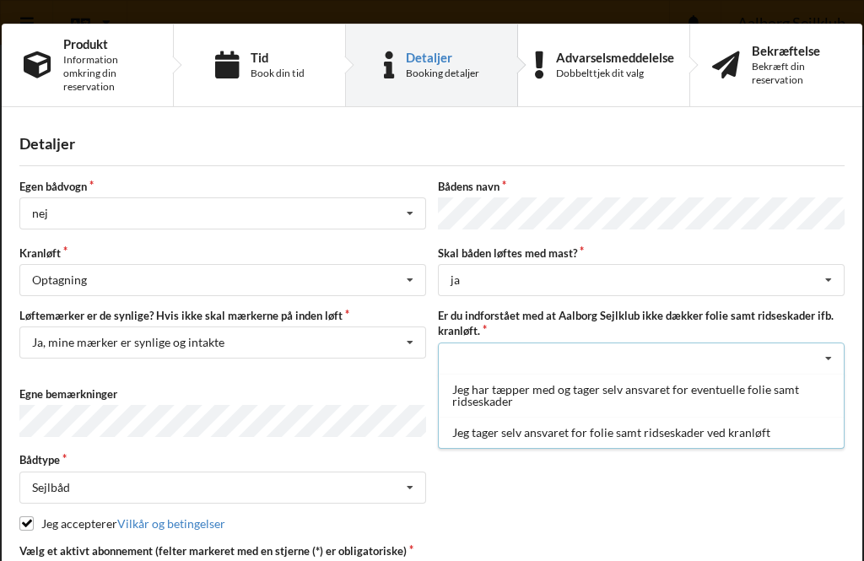
click at [503, 394] on div "Jeg har tæpper med og tager selv ansvaret for eventuelle folie samt ridseskader" at bounding box center [641, 395] width 405 height 43
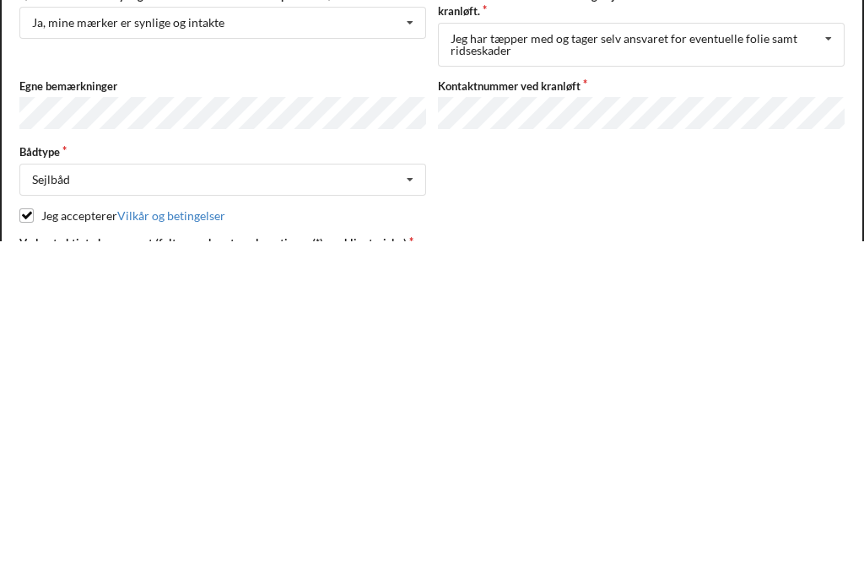
click at [763, 464] on div "Bådtype Sejlbåd Intet valgt Sejlbåd Motorbåd Motorsejler Jolle Andet" at bounding box center [431, 489] width 837 height 51
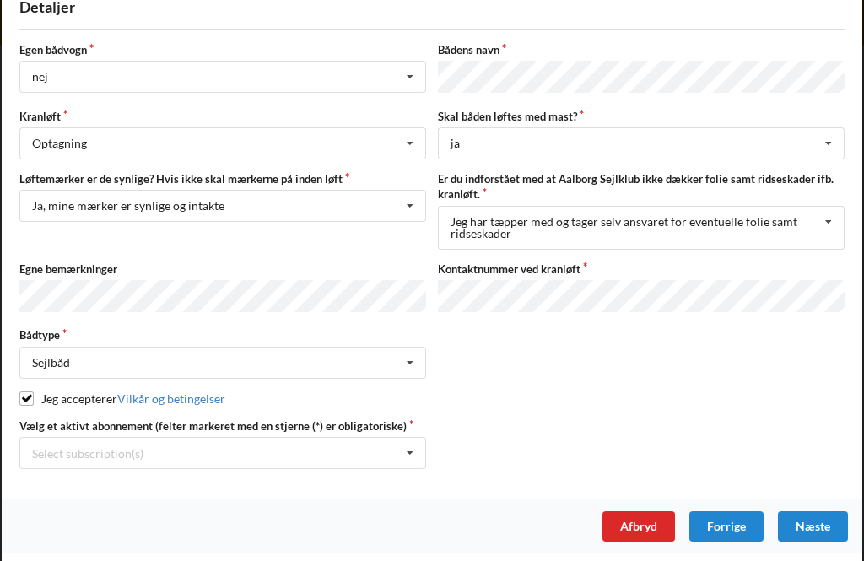
scroll to position [135, 0]
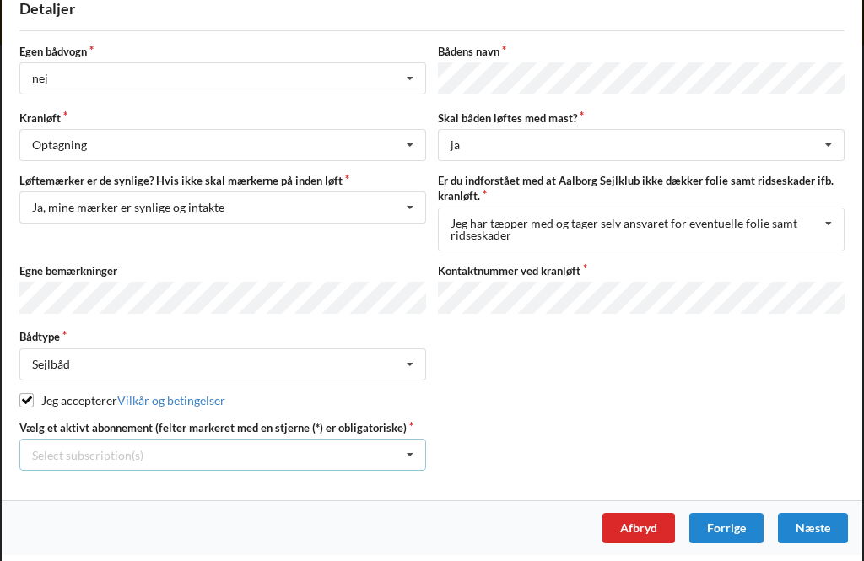
click at [410, 451] on icon at bounding box center [409, 455] width 25 height 31
click at [115, 484] on div "* Brugsret, bådstativ 3 tons 90" at bounding box center [222, 485] width 405 height 31
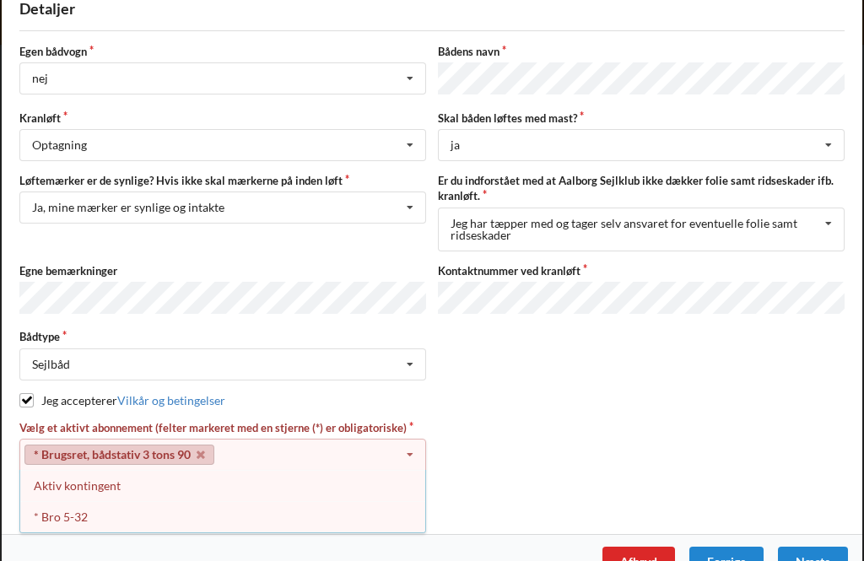
click at [71, 516] on div "* Bro 5-32" at bounding box center [222, 516] width 405 height 31
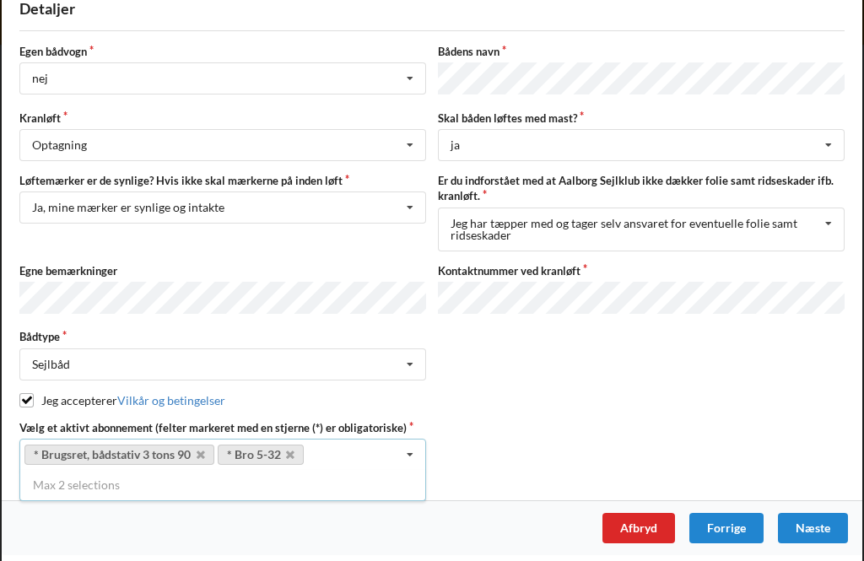
click at [813, 521] on div "Næste" at bounding box center [813, 528] width 70 height 30
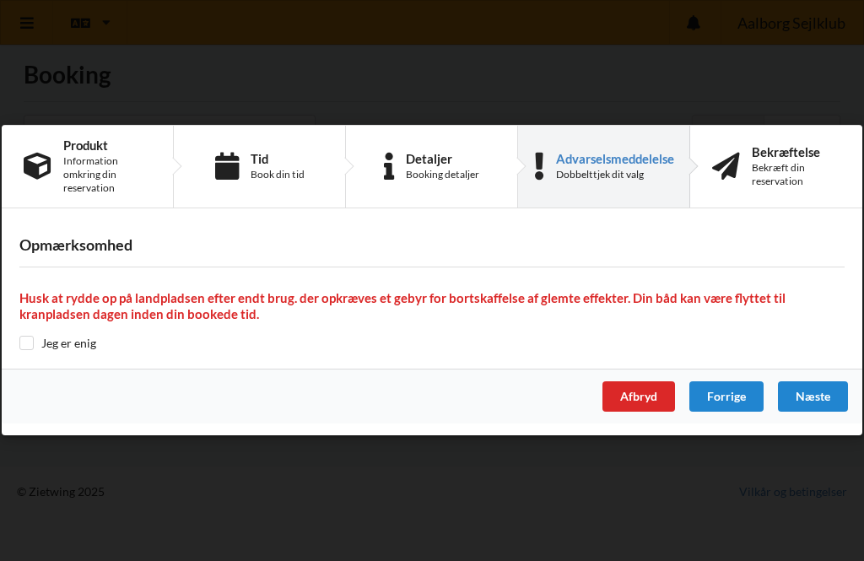
click at [26, 342] on input "checkbox" at bounding box center [26, 343] width 14 height 14
checkbox input "true"
click at [816, 398] on div "Næste" at bounding box center [813, 397] width 70 height 30
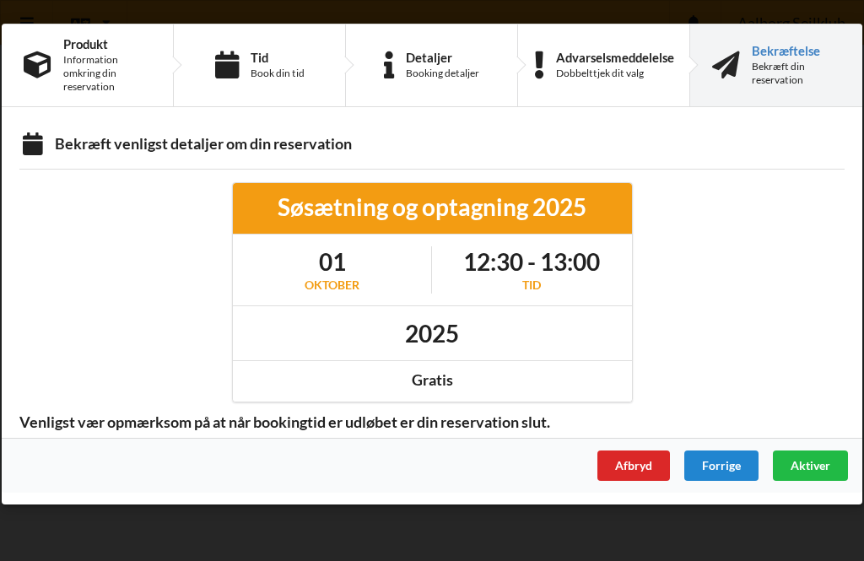
scroll to position [0, 0]
click at [807, 461] on span "Aktiver" at bounding box center [811, 465] width 40 height 14
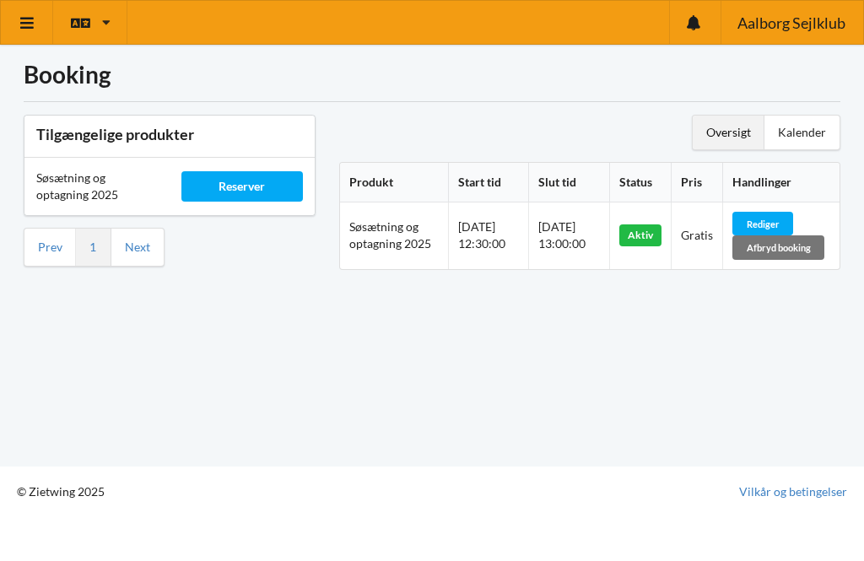
click at [229, 175] on div "Reserver" at bounding box center [241, 186] width 121 height 30
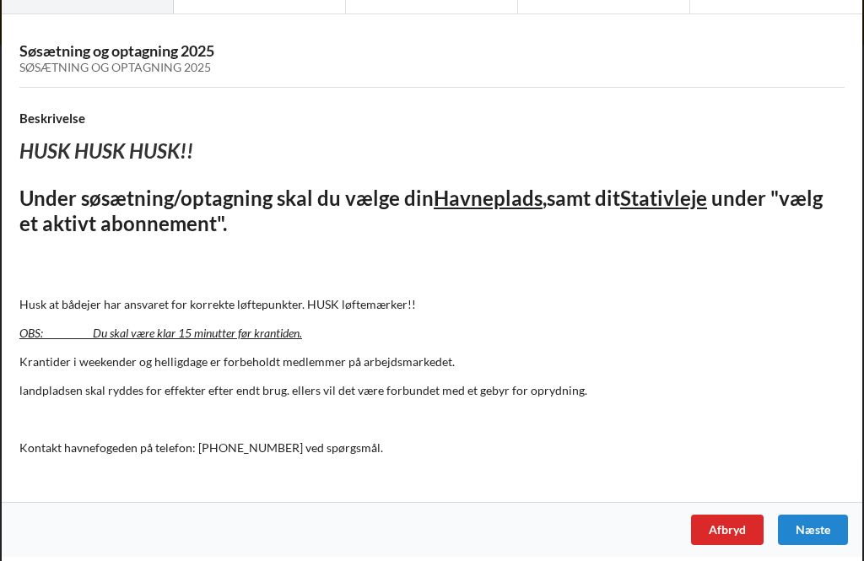
scroll to position [91, 0]
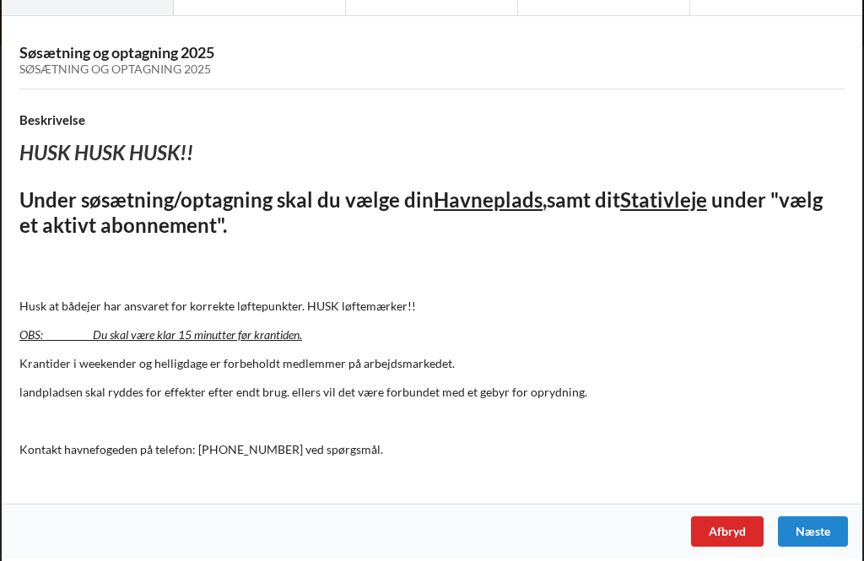
click at [818, 527] on div "Næste" at bounding box center [813, 531] width 70 height 30
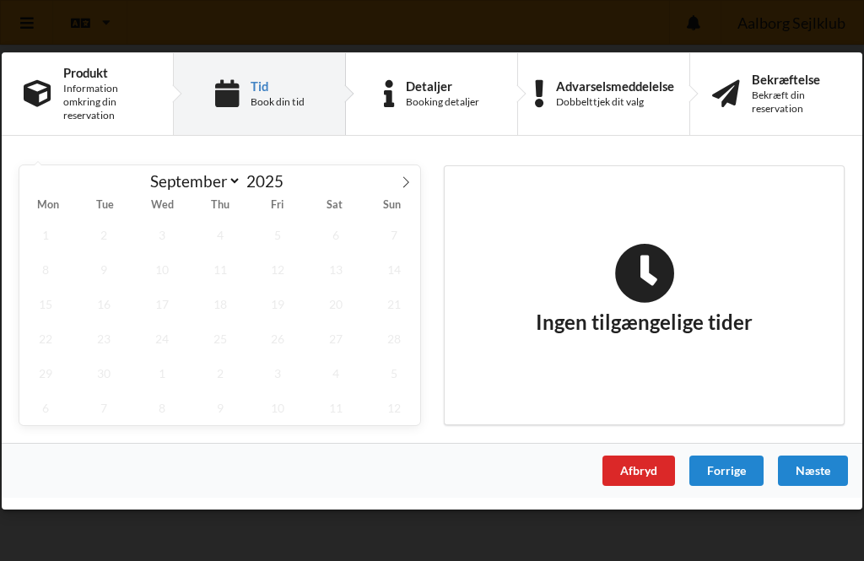
scroll to position [0, 0]
click at [161, 385] on span "1" at bounding box center [162, 372] width 52 height 35
select select "9"
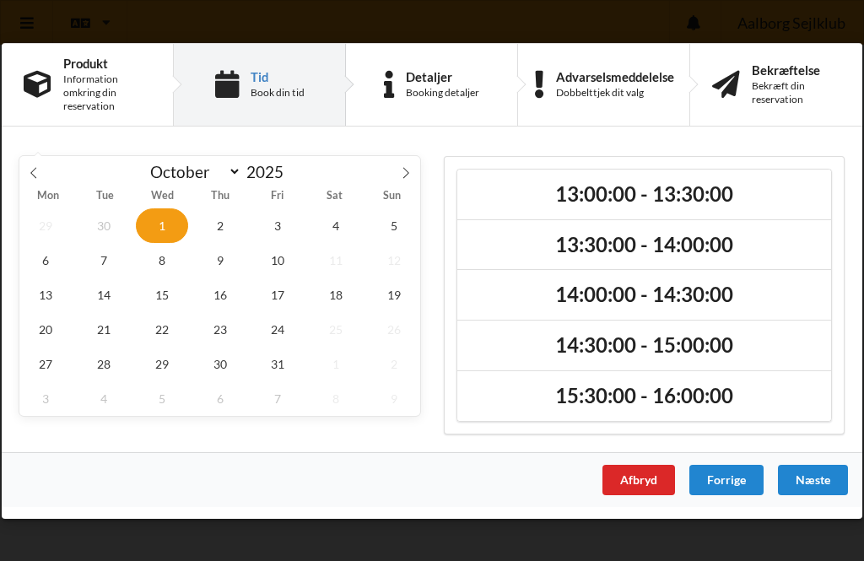
click at [642, 478] on div "Afbryd" at bounding box center [638, 480] width 73 height 30
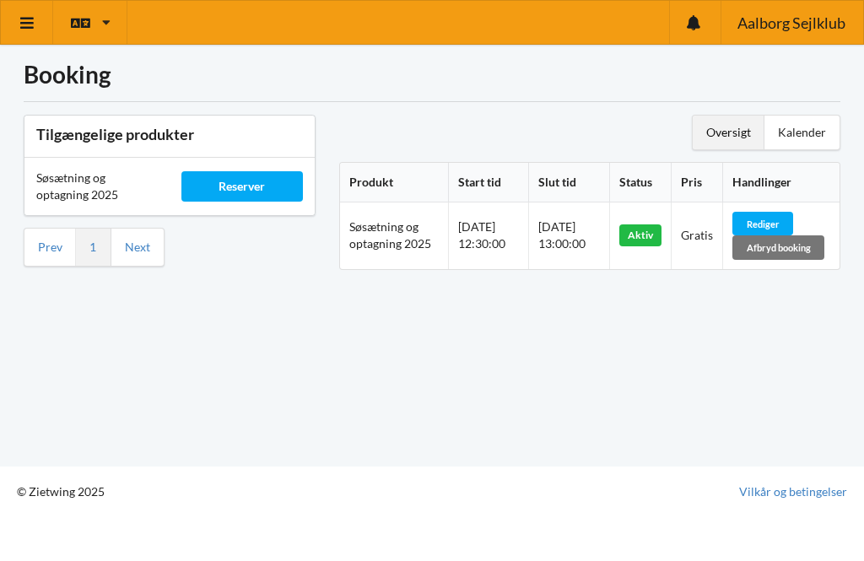
click at [801, 247] on div "Afbryd booking" at bounding box center [778, 247] width 92 height 24
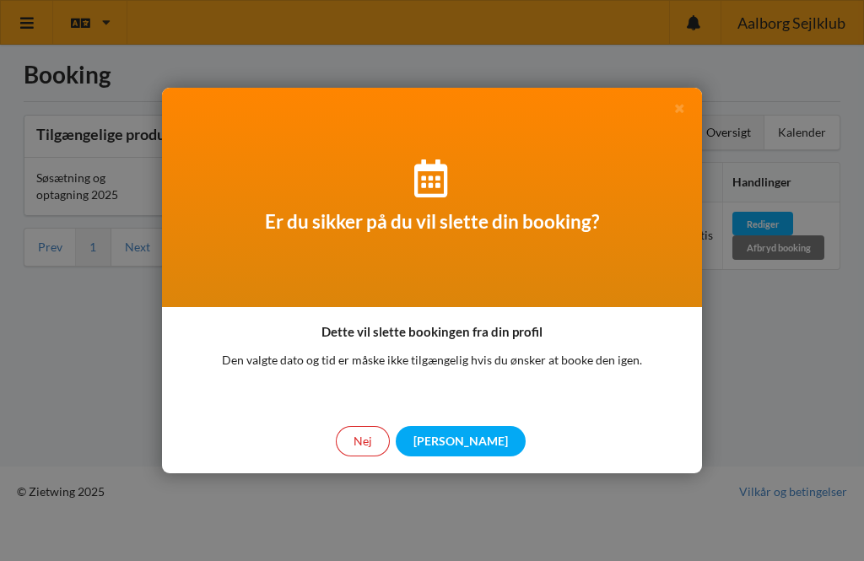
click at [390, 442] on div "Nej" at bounding box center [363, 441] width 54 height 30
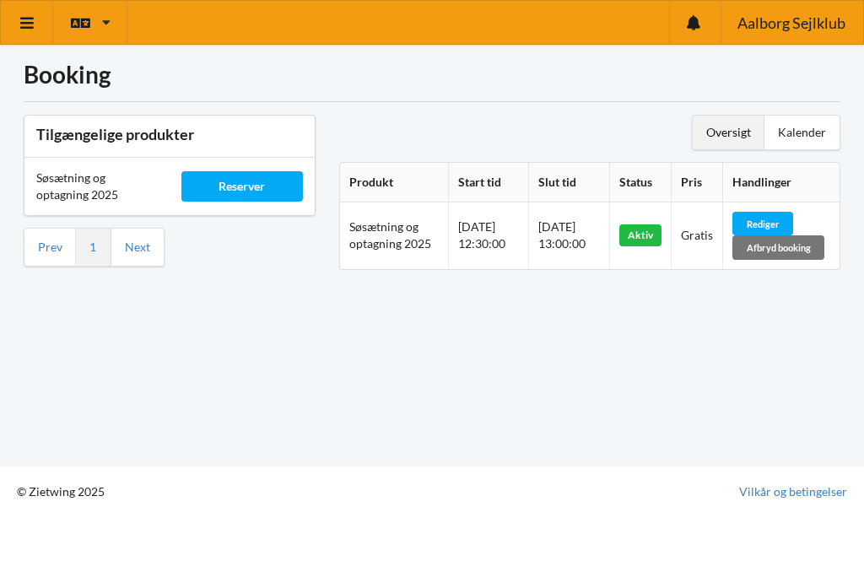
click at [802, 121] on div "Kalender" at bounding box center [801, 133] width 75 height 34
